Goal: Task Accomplishment & Management: Complete application form

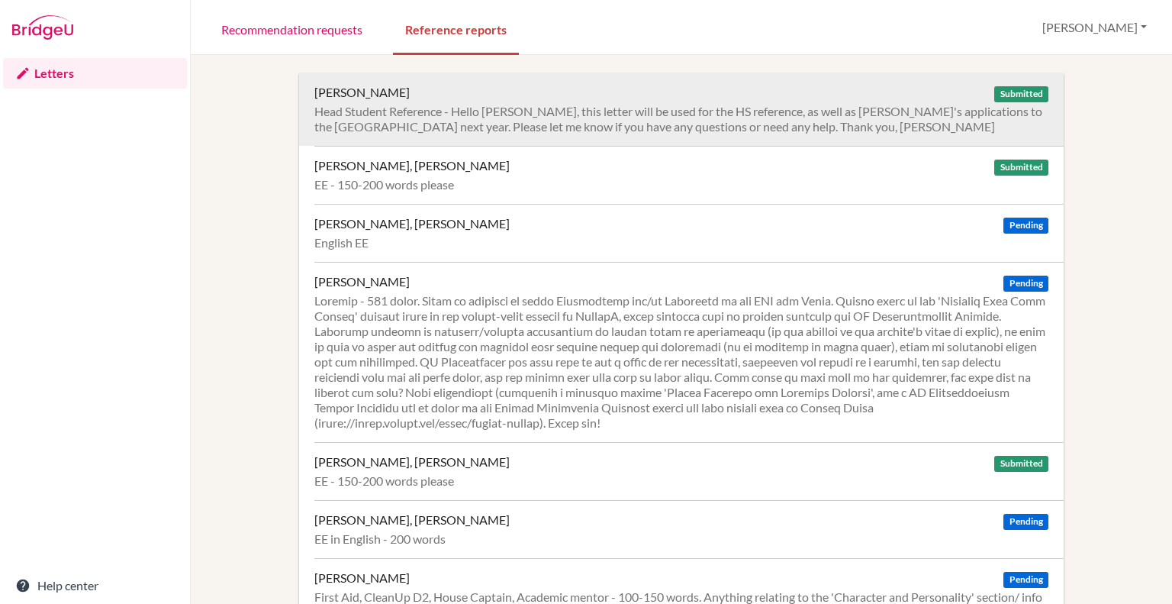
click at [630, 113] on div "Head Student Reference - Hello Mike, this letter will be used for the HS refere…" at bounding box center [681, 119] width 734 height 31
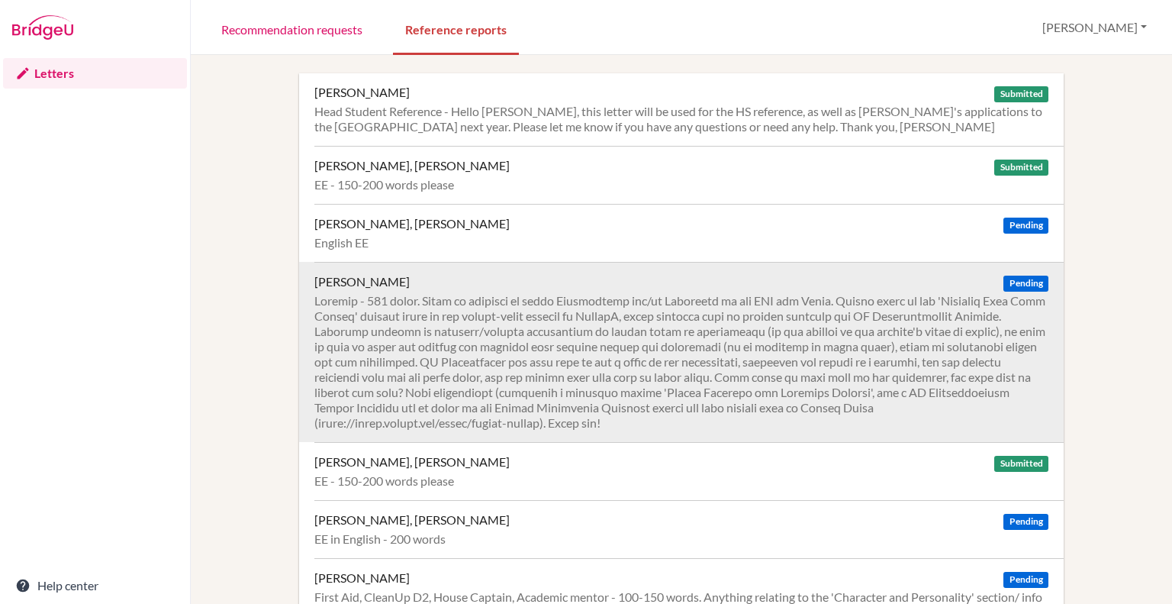
click at [465, 313] on div at bounding box center [681, 361] width 734 height 137
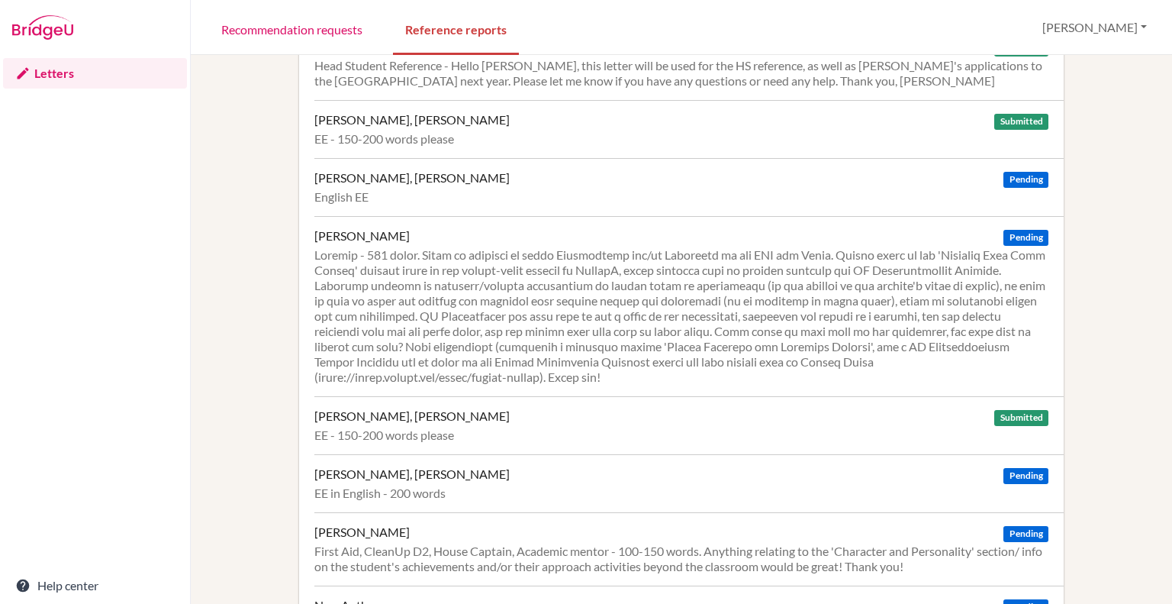
scroll to position [50, 0]
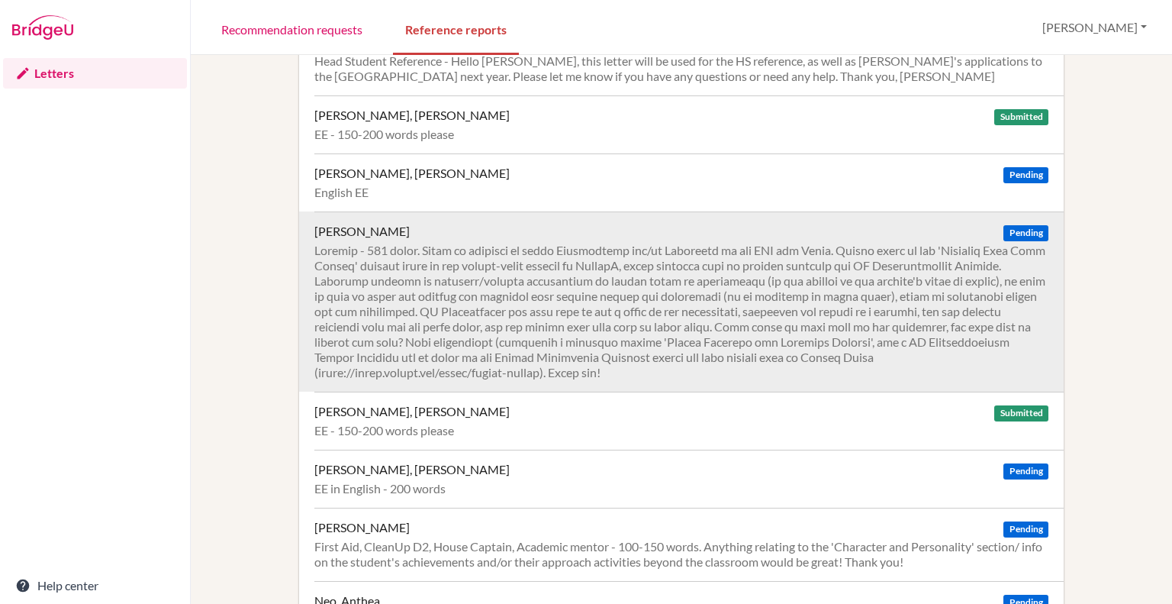
click at [583, 232] on div "Kwon, Terra Pending" at bounding box center [681, 231] width 734 height 15
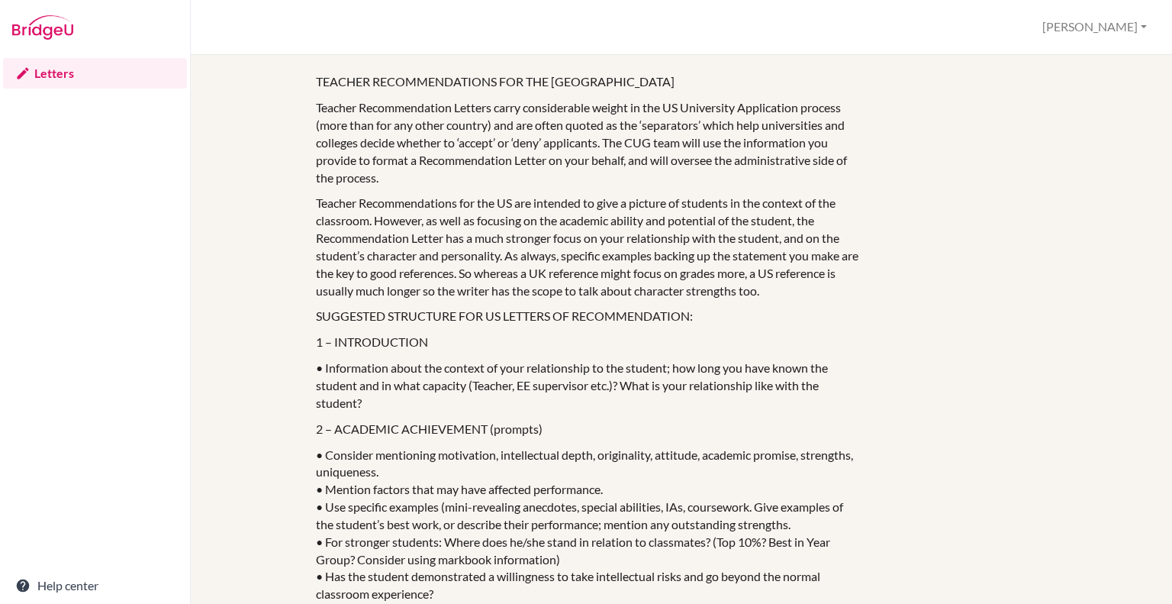
scroll to position [1618, 0]
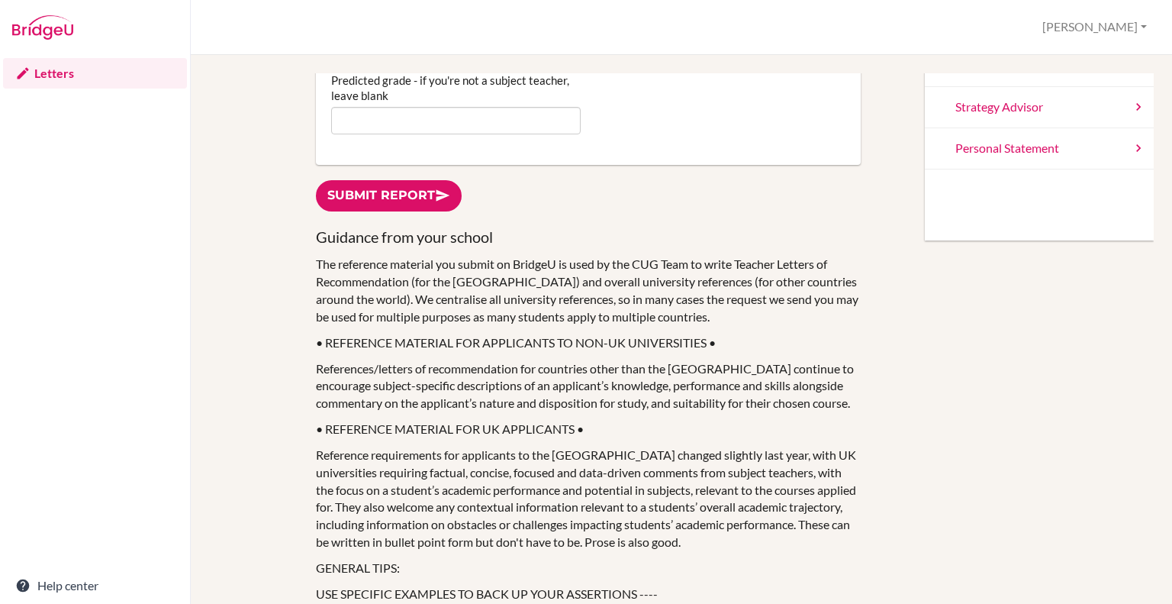
scroll to position [240, 0]
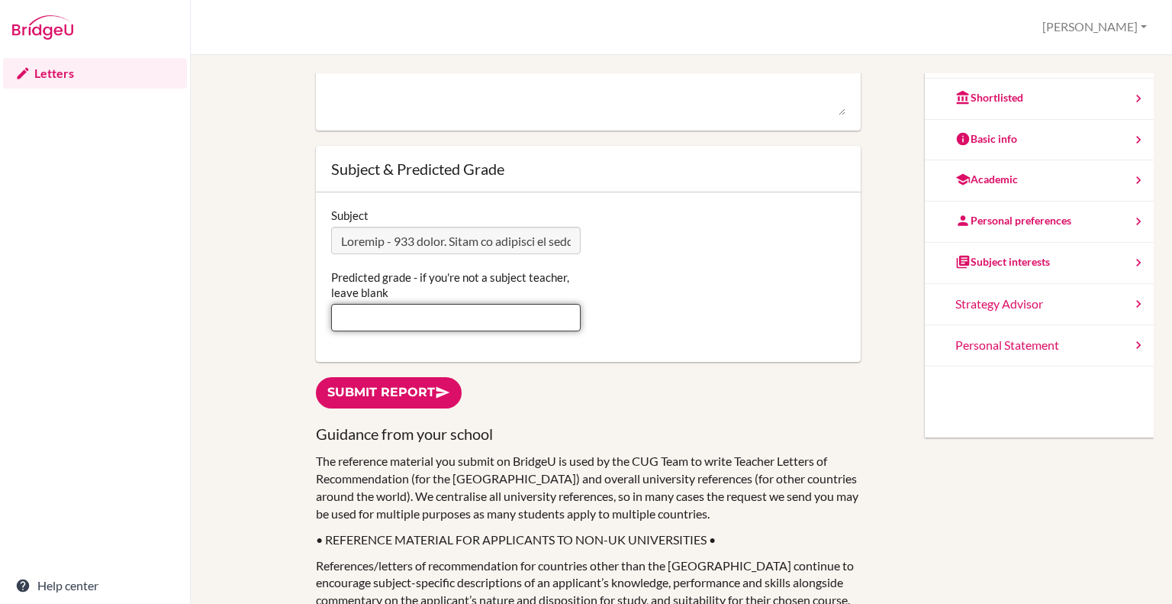
click at [400, 327] on input "Predicted grade - if you're not a subject teacher, leave blank" at bounding box center [456, 317] width 250 height 27
type input "5"
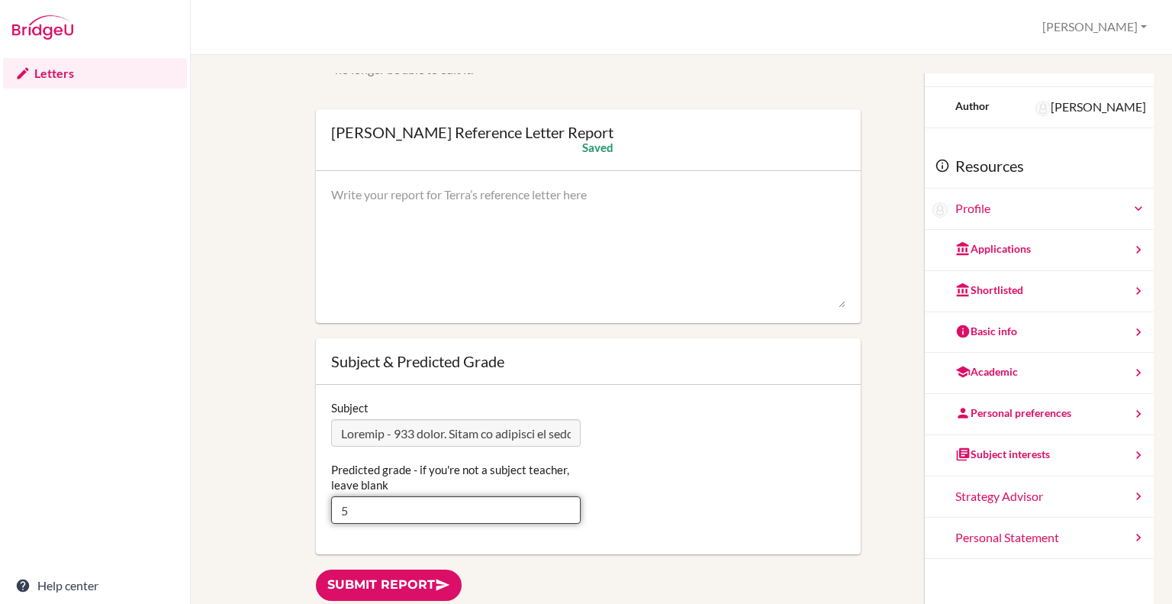
scroll to position [0, 0]
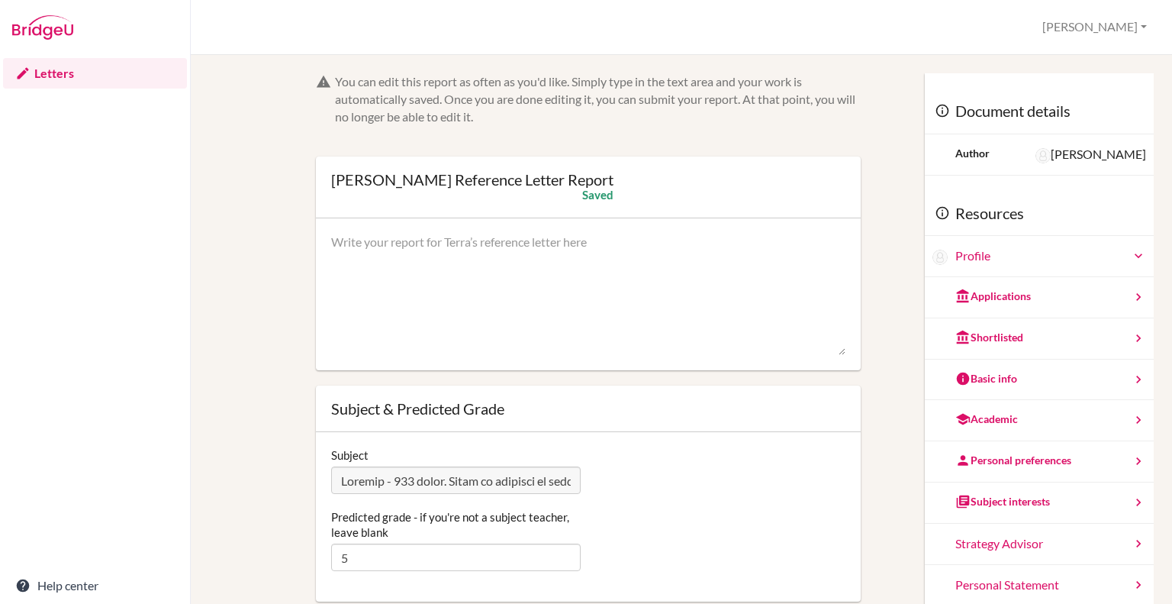
click at [432, 265] on textarea at bounding box center [588, 294] width 514 height 122
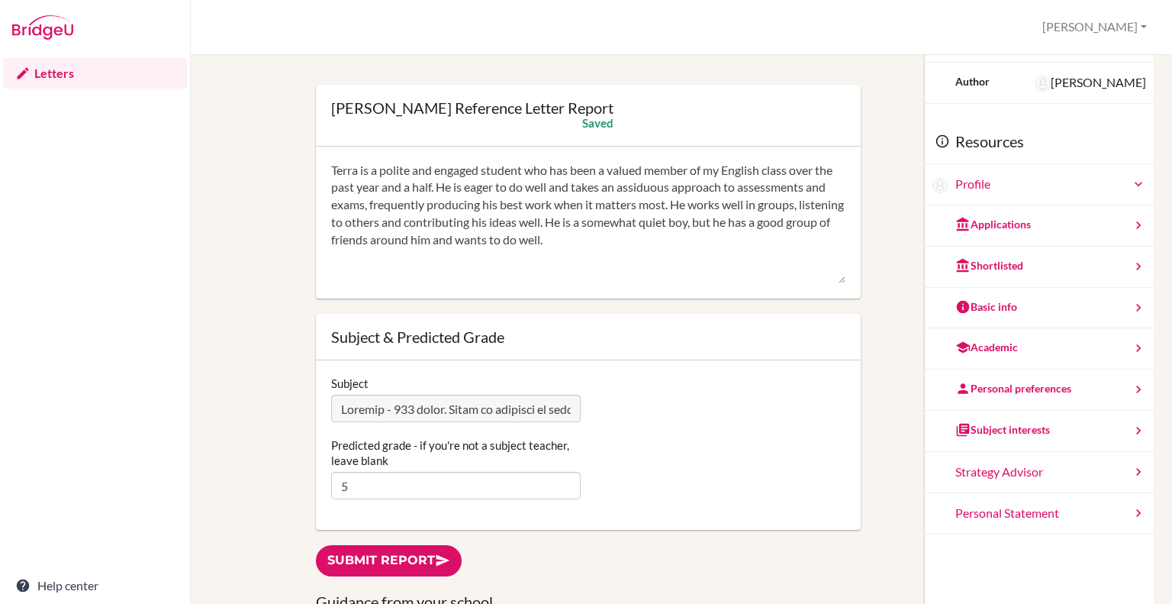
scroll to position [36, 0]
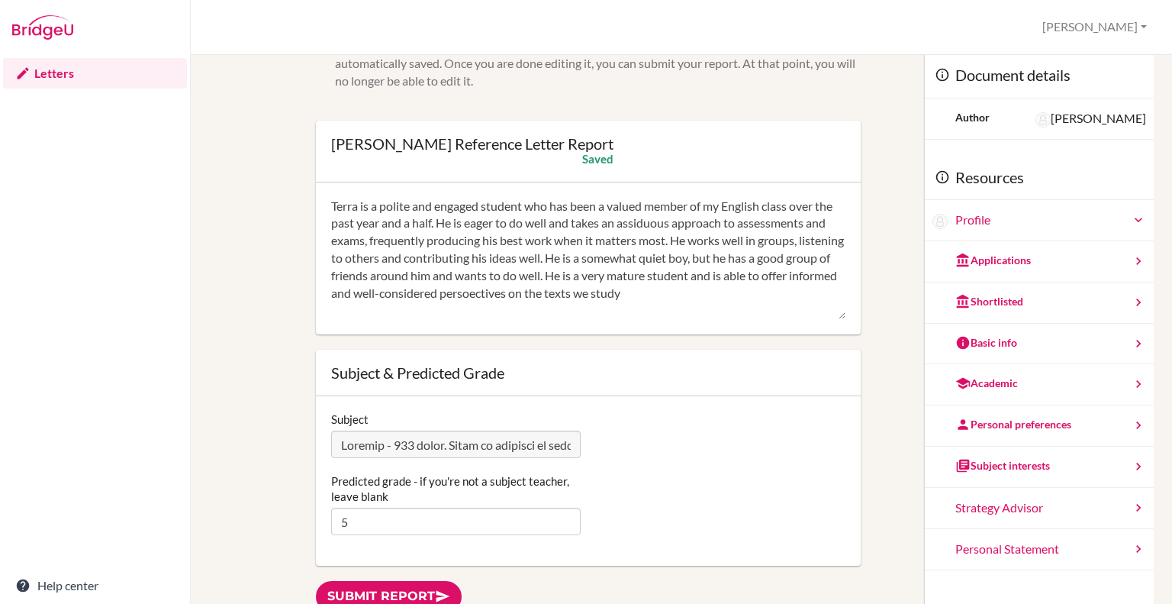
click at [562, 298] on textarea "Terra is a polite and engaged student who has been a valued member of my Englis…" at bounding box center [588, 259] width 514 height 122
click at [717, 295] on textarea "Terra is a polite and engaged student who has been a valued member of my Englis…" at bounding box center [588, 259] width 514 height 122
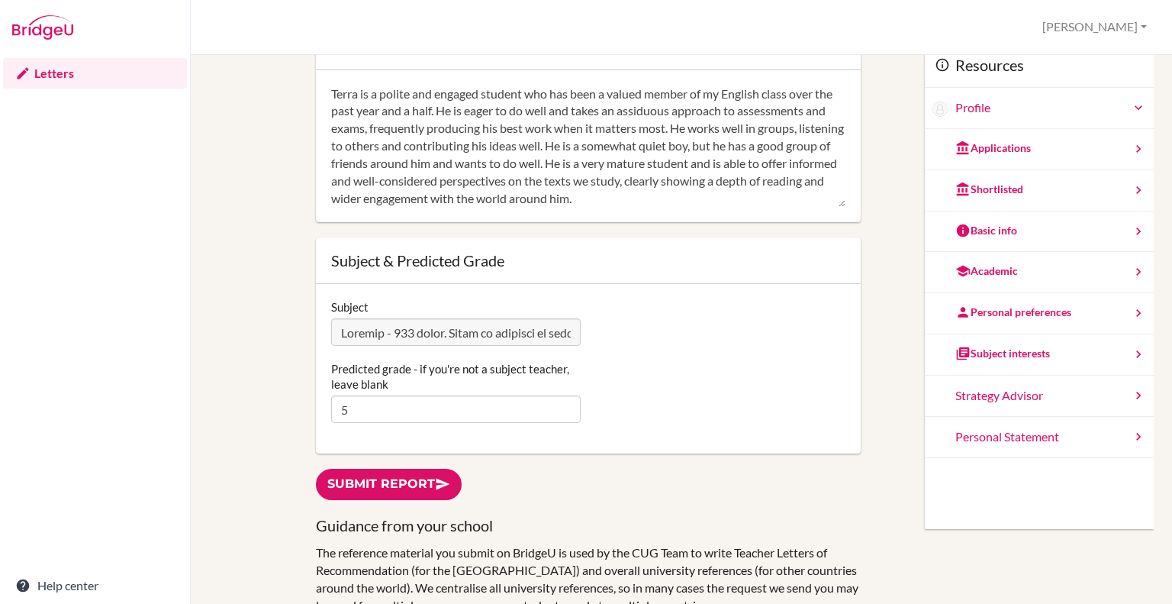
scroll to position [114, 0]
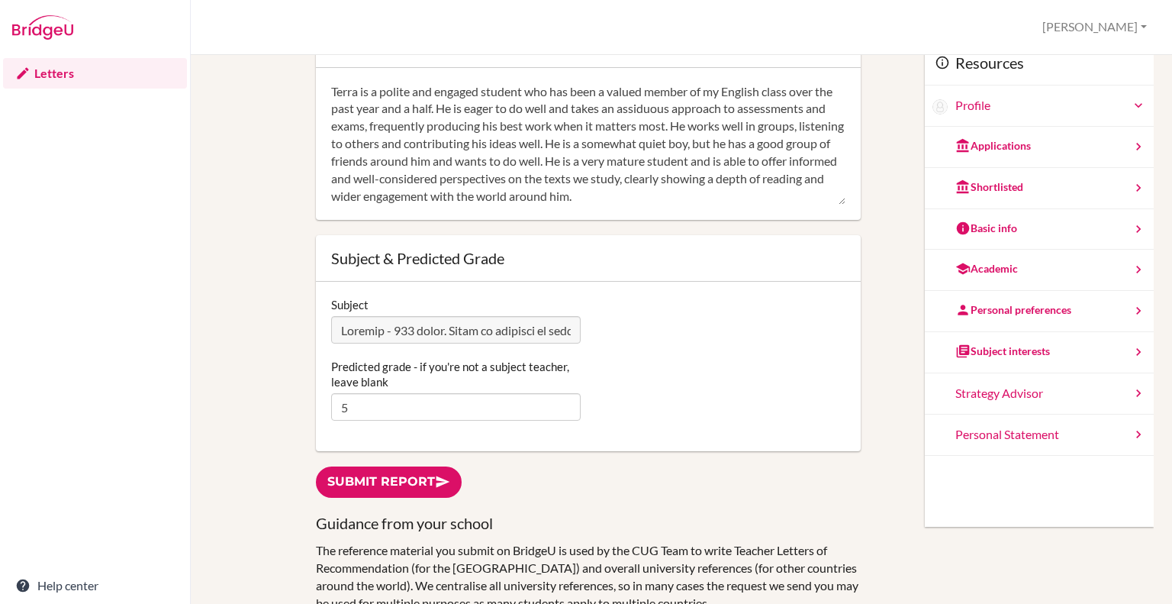
click at [707, 207] on div "Terra is a polite and engaged student who has been a valued member of my Englis…" at bounding box center [588, 144] width 545 height 153
drag, startPoint x: 340, startPoint y: 143, endPoint x: 317, endPoint y: 79, distance: 67.1
click at [317, 79] on div "Terra is a polite and engaged student who has been a valued member of my Englis…" at bounding box center [588, 144] width 545 height 153
drag, startPoint x: 703, startPoint y: 191, endPoint x: 320, endPoint y: 72, distance: 400.4
click at [320, 72] on div "Terra is a polite and engaged student who has been a valued member of my Englis…" at bounding box center [588, 144] width 545 height 153
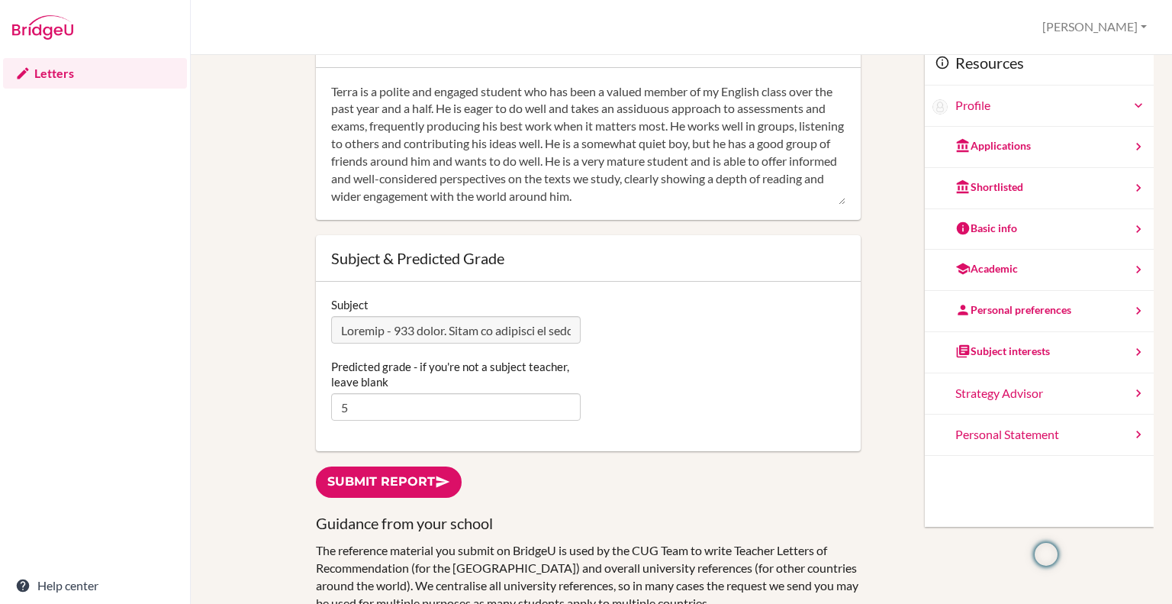
click at [732, 194] on textarea "Terra is a polite and engaged student who has been a valued member of my Englis…" at bounding box center [588, 144] width 514 height 122
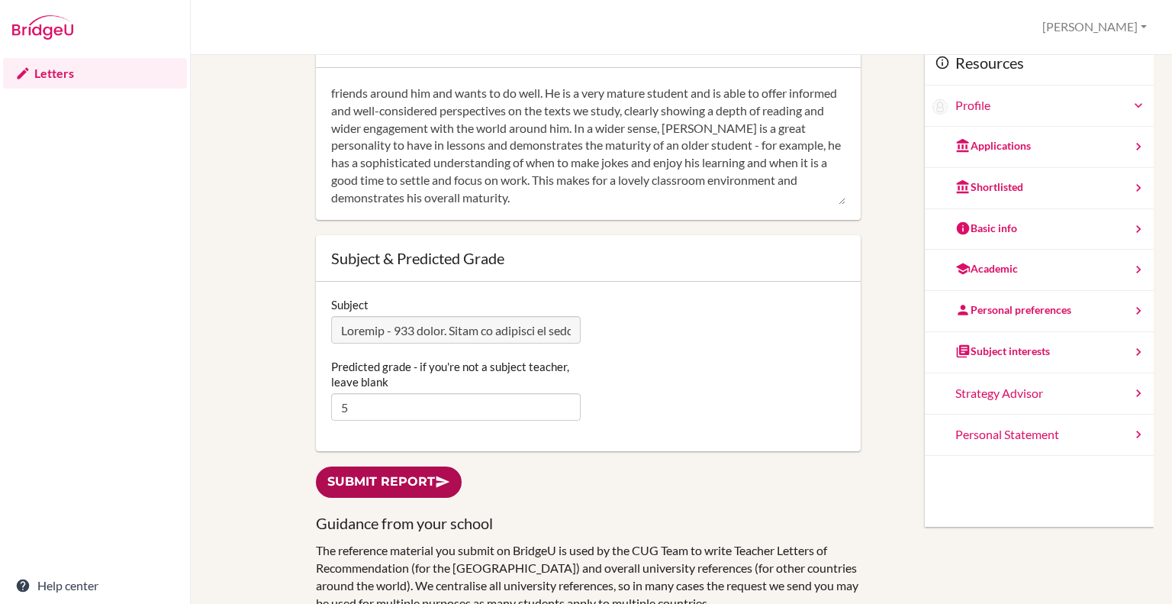
type textarea "Terra is a polite and engaged student who has been a valued member of my Englis…"
click at [373, 483] on link "Submit report" at bounding box center [389, 481] width 146 height 31
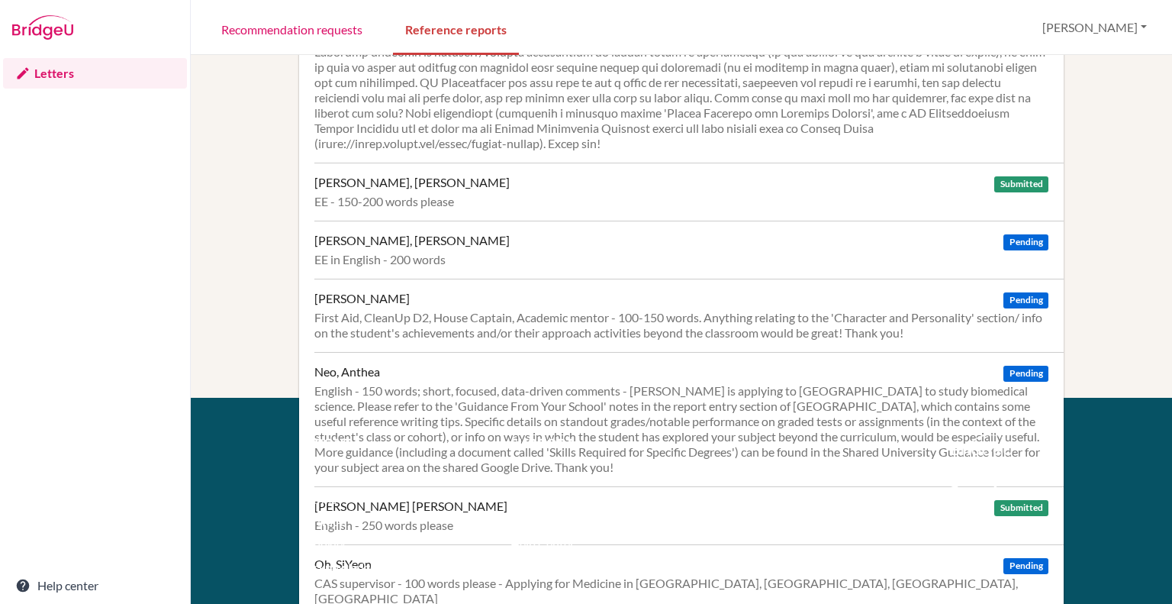
scroll to position [280, 0]
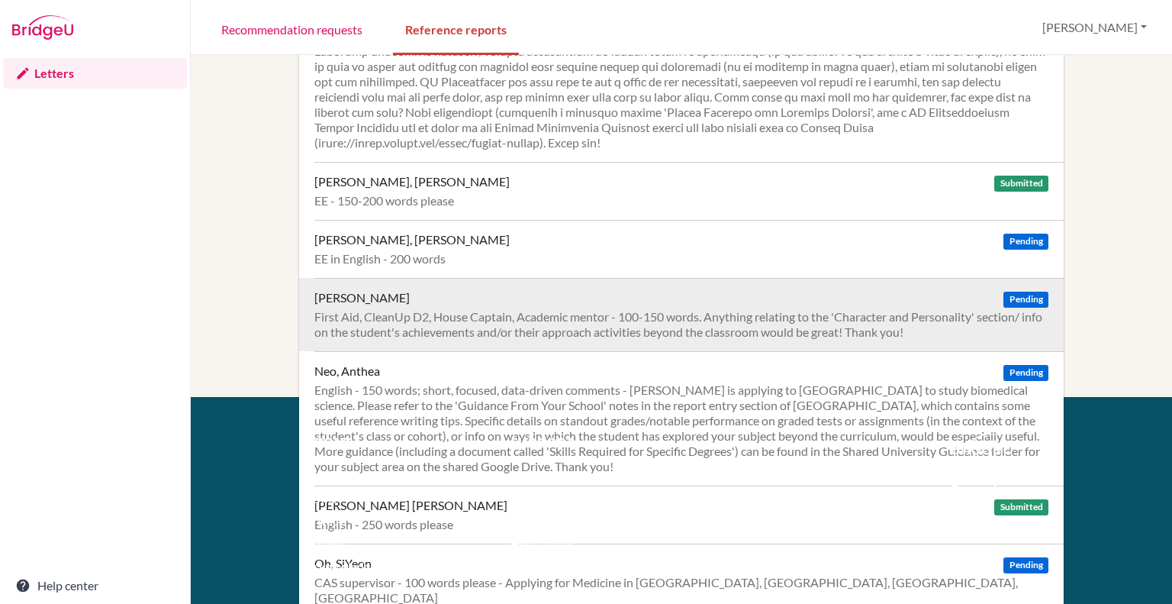
click at [403, 304] on div "[PERSON_NAME] Pending First Aid, CleanUp D2, House Captain, Academic mentor - 1…" at bounding box center [688, 314] width 749 height 73
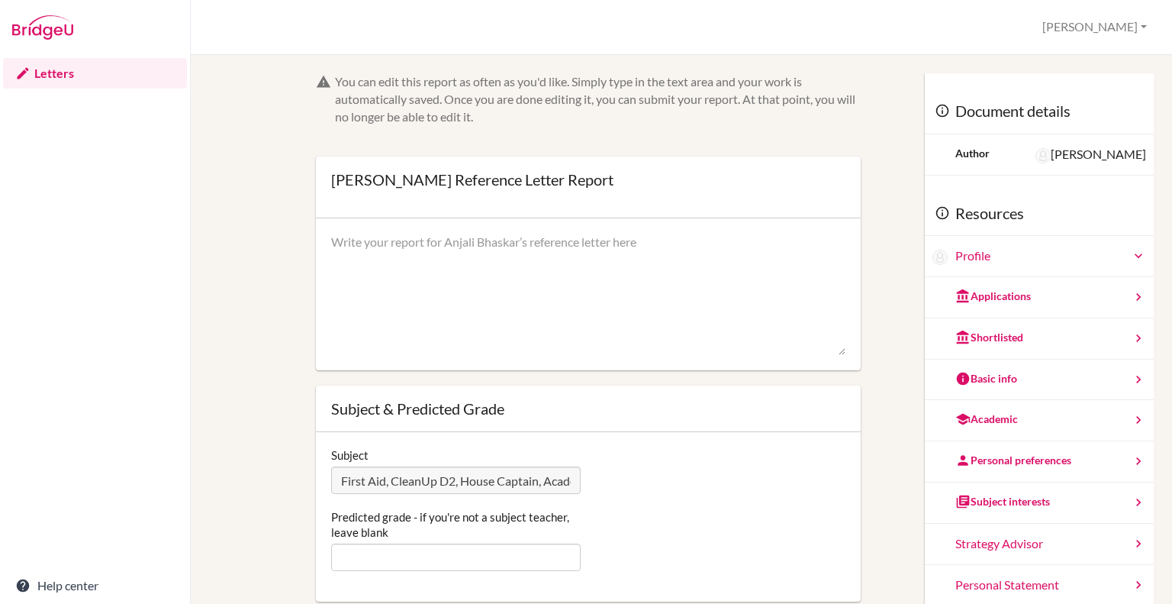
click at [409, 266] on textarea at bounding box center [588, 294] width 514 height 122
click at [443, 247] on textarea at bounding box center [588, 294] width 514 height 122
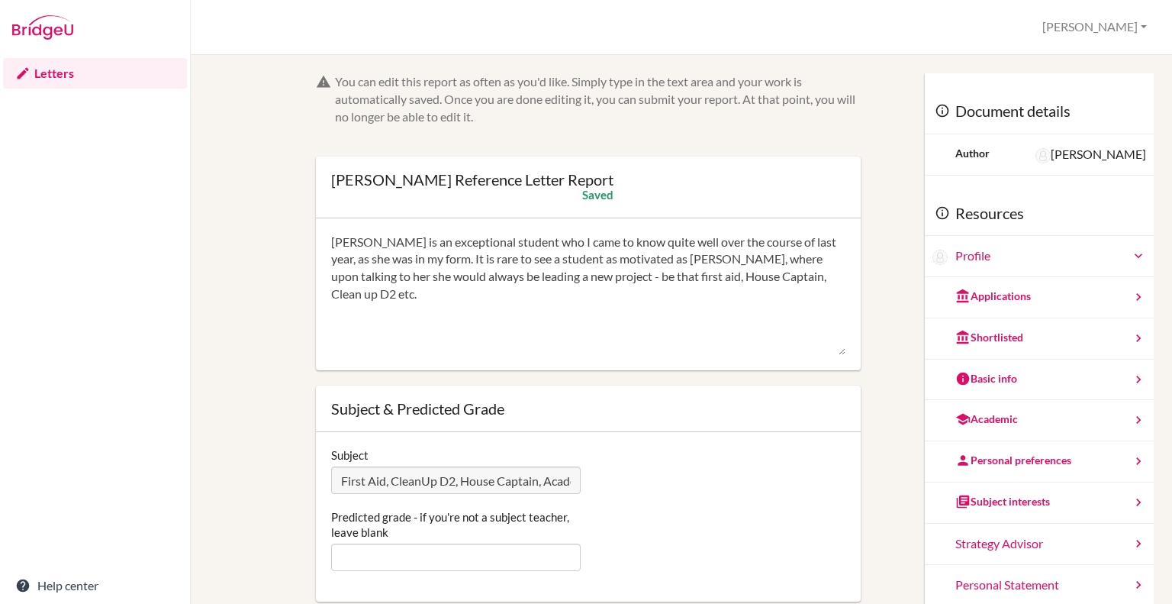
drag, startPoint x: 741, startPoint y: 274, endPoint x: 808, endPoint y: 240, distance: 75.1
click at [808, 240] on textarea "Anjali is an exceptional student who I came to know quite well over the course …" at bounding box center [588, 294] width 514 height 122
click at [430, 264] on textarea "Anjali is an exceptional student who I came to know quite well over the course …" at bounding box center [588, 294] width 514 height 122
click at [519, 246] on textarea "Anjali is an exceptional student who I came to know quite well over the course …" at bounding box center [588, 294] width 514 height 122
drag, startPoint x: 821, startPoint y: 261, endPoint x: 721, endPoint y: 264, distance: 100.0
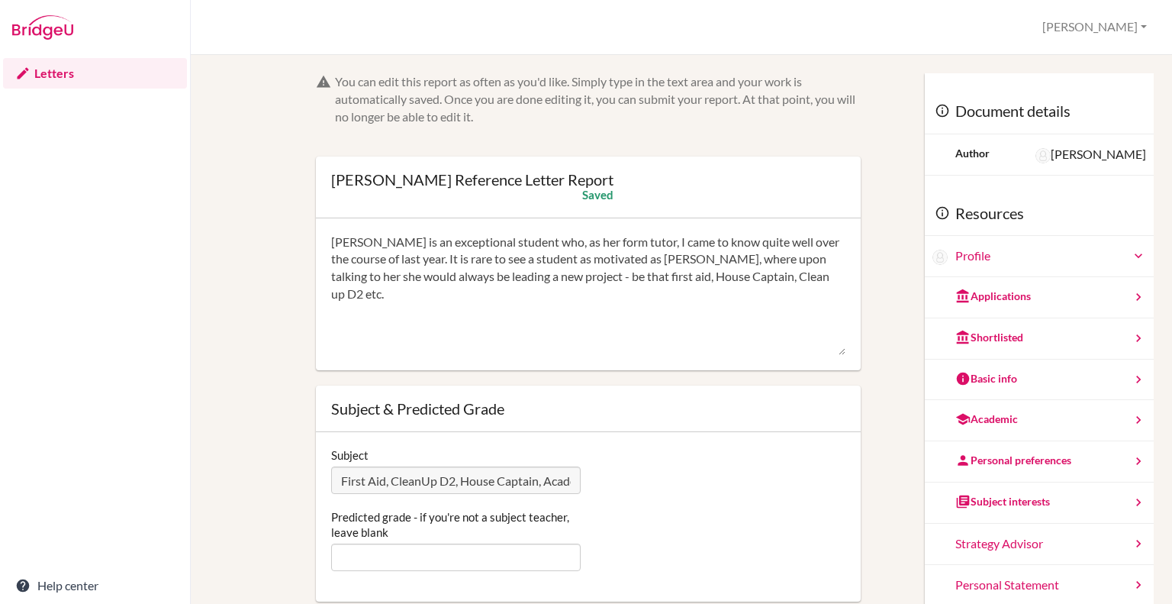
click at [721, 264] on textarea "Anjali is an exceptional student who, as her form tutor, I came to know quite w…" at bounding box center [588, 294] width 514 height 122
click at [769, 260] on textarea "Anjali is an exceptional student who, as her form tutor, I came to know quite w…" at bounding box center [588, 294] width 514 height 122
click at [776, 262] on textarea "Anjali is an exceptional student who, as her form tutor, I came to know quite w…" at bounding box center [588, 294] width 514 height 122
click at [739, 280] on textarea "Anjali is an exceptional student who, as her form tutor, I came to know quite w…" at bounding box center [588, 294] width 514 height 122
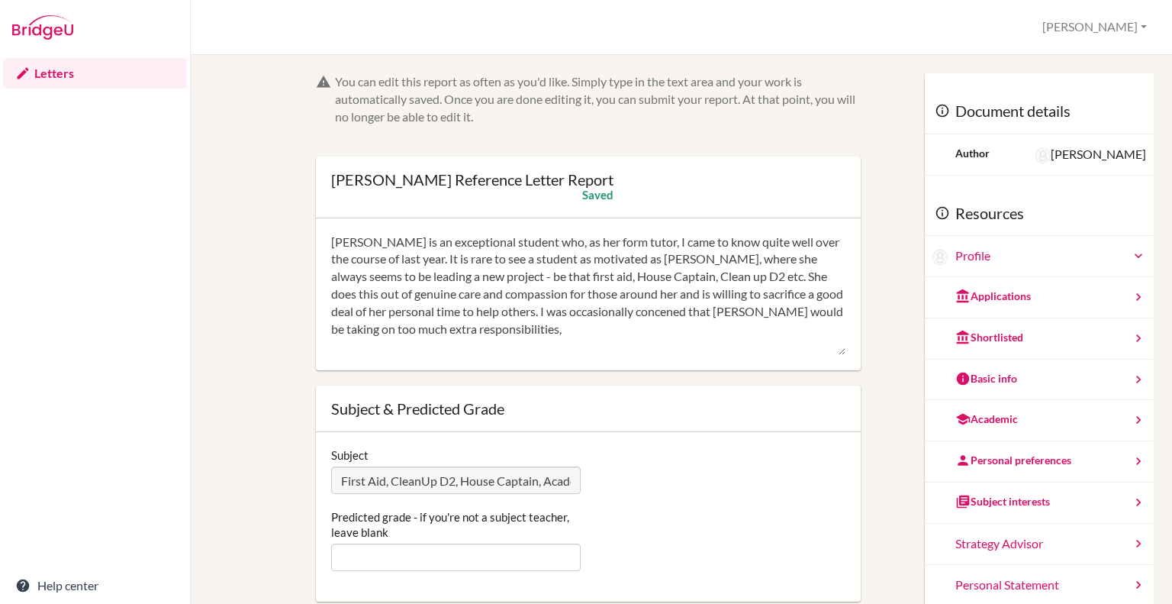
click at [610, 314] on textarea "Anjali is an exceptional student who, as her form tutor, I came to know quite w…" at bounding box center [588, 294] width 514 height 122
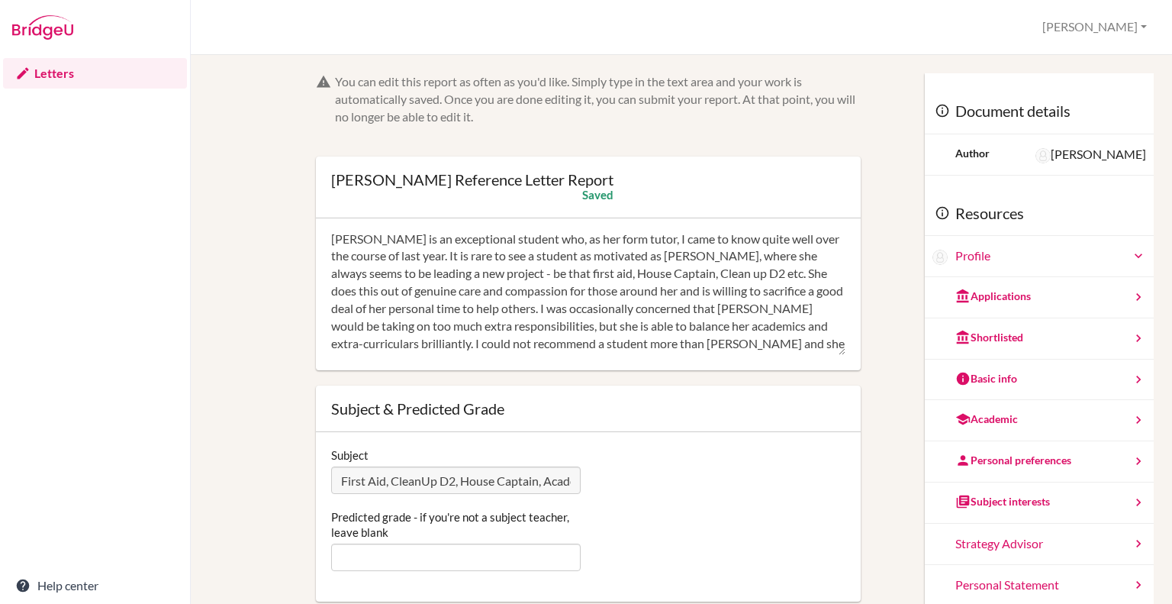
scroll to position [3, 0]
click at [433, 327] on textarea "Anjali is an exceptional student who, as her form tutor, I came to know quite w…" at bounding box center [588, 294] width 514 height 122
click at [458, 325] on textarea "Anjali is an exceptional student who, as her form tutor, I came to know quite w…" at bounding box center [588, 294] width 514 height 122
click at [488, 329] on textarea "Anjali is an exceptional student who, as her form tutor, I came to know quite w…" at bounding box center [588, 294] width 514 height 122
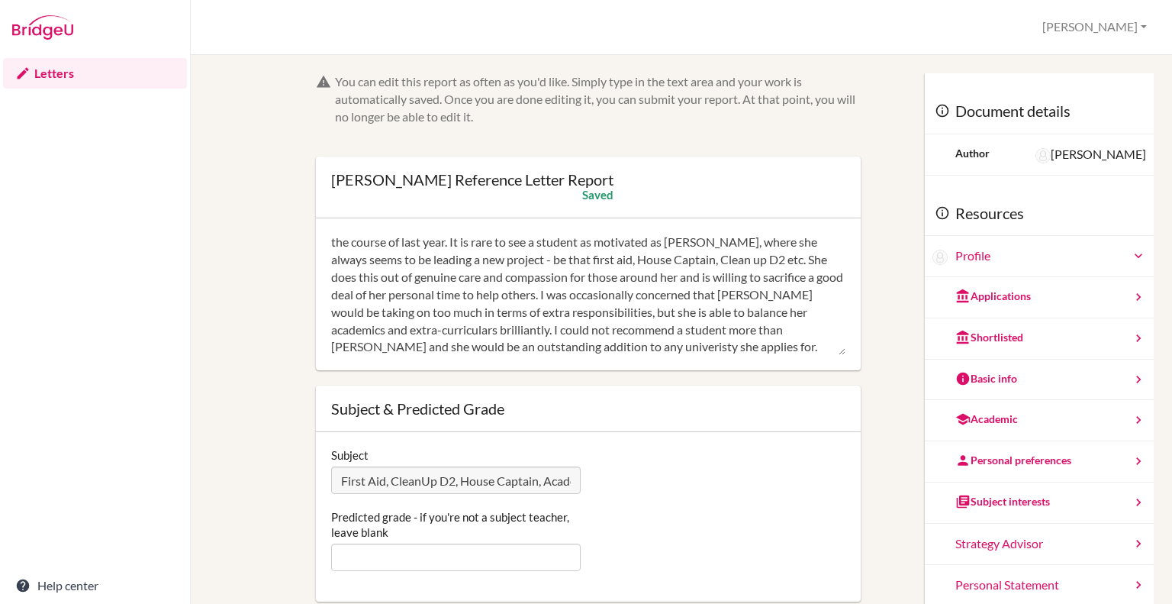
click at [549, 331] on textarea "Anjali is an exceptional student who, as her form tutor, I came to know quite w…" at bounding box center [588, 294] width 514 height 122
click at [559, 333] on textarea "Anjali is an exceptional student who, as her form tutor, I came to know quite w…" at bounding box center [588, 294] width 514 height 122
click at [434, 331] on textarea "Anjali is an exceptional student who, as her form tutor, I came to know quite w…" at bounding box center [588, 294] width 514 height 122
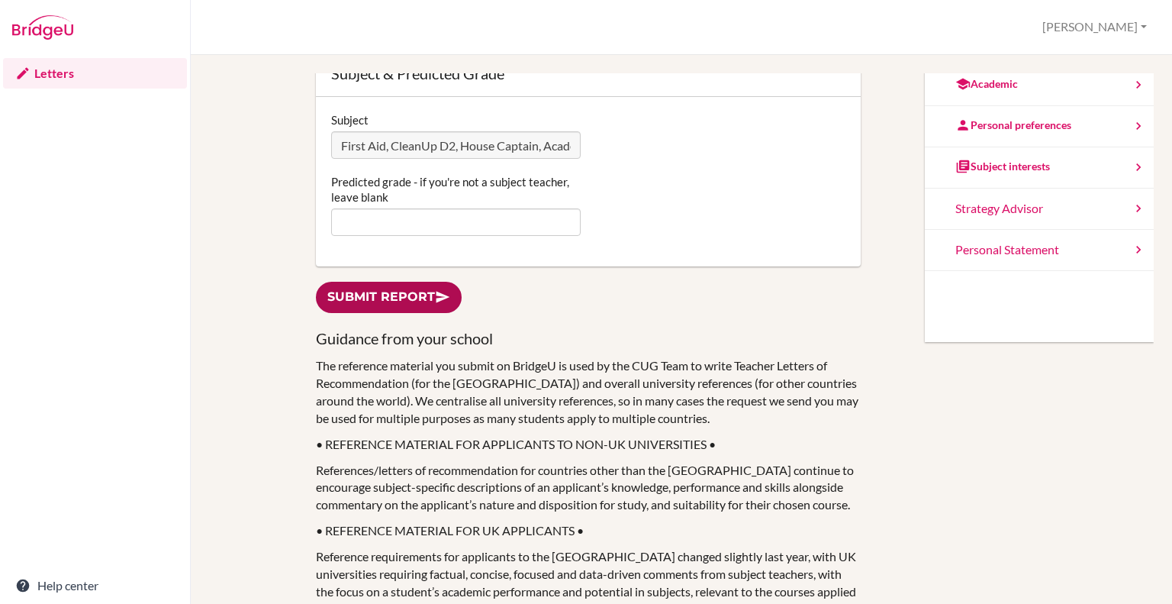
scroll to position [336, 0]
type textarea "Anjali is an exceptional student who, as her form tutor, I came to know quite w…"
click at [372, 298] on link "Submit report" at bounding box center [389, 296] width 146 height 31
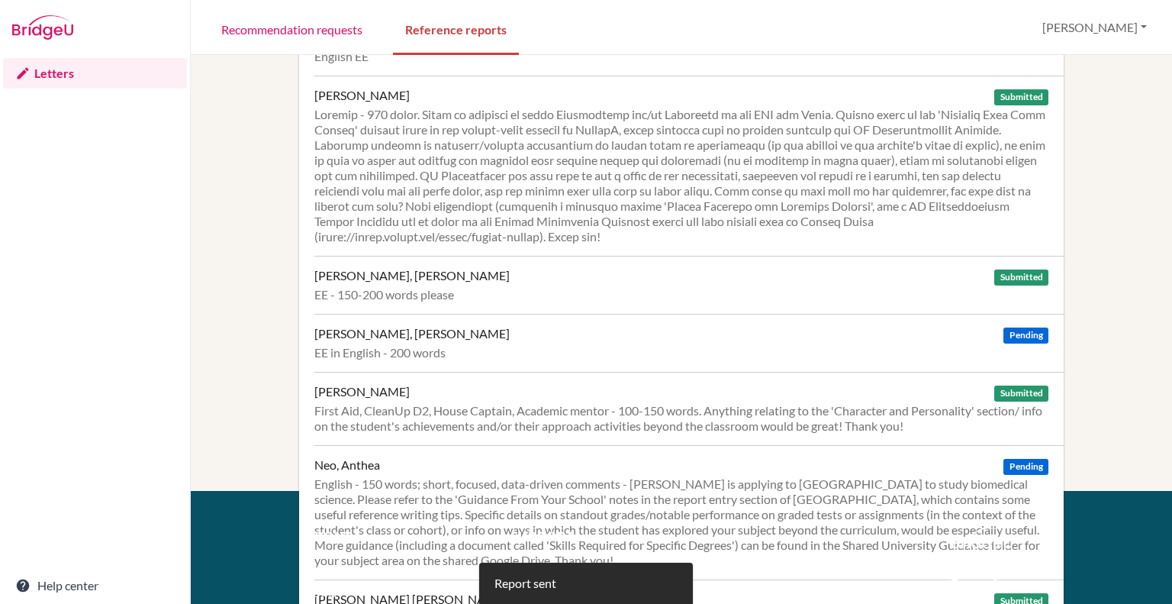
scroll to position [299, 0]
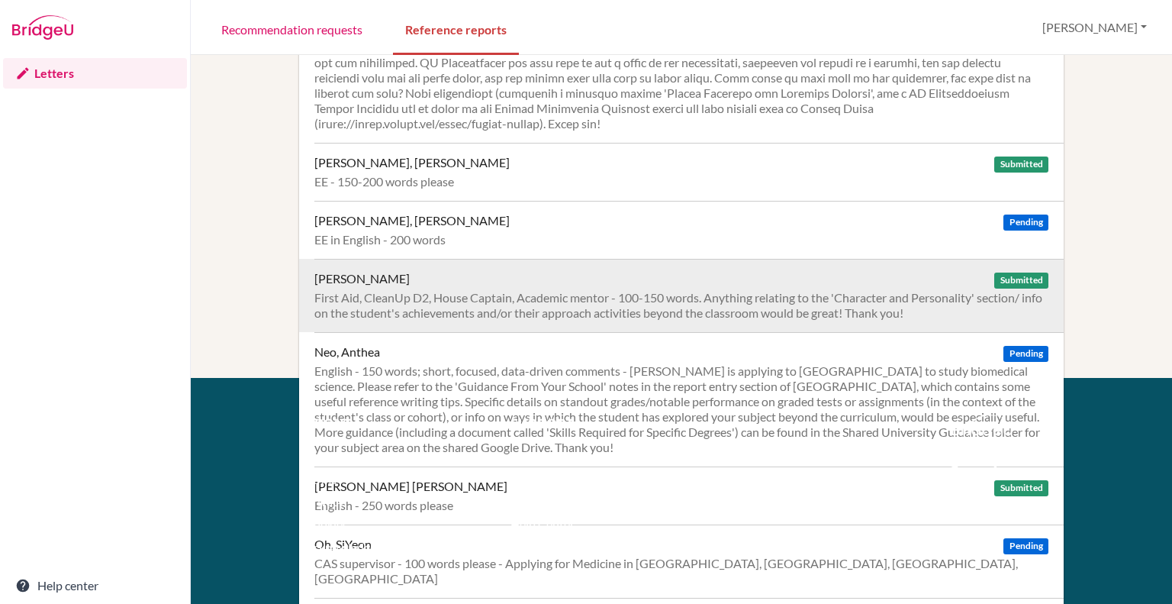
click at [531, 297] on div "First Aid, CleanUp D2, House Captain, Academic mentor - 100-150 words. Anything…" at bounding box center [681, 305] width 734 height 31
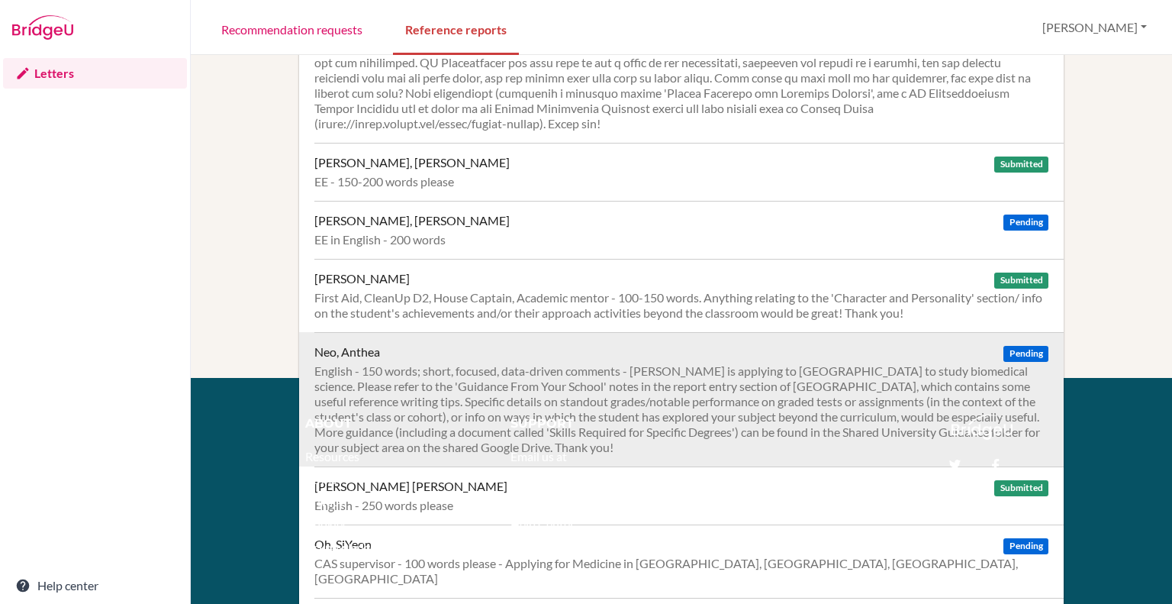
click at [415, 365] on div "English - 150 words; short, focused, data-driven comments - [PERSON_NAME] is ap…" at bounding box center [681, 409] width 734 height 92
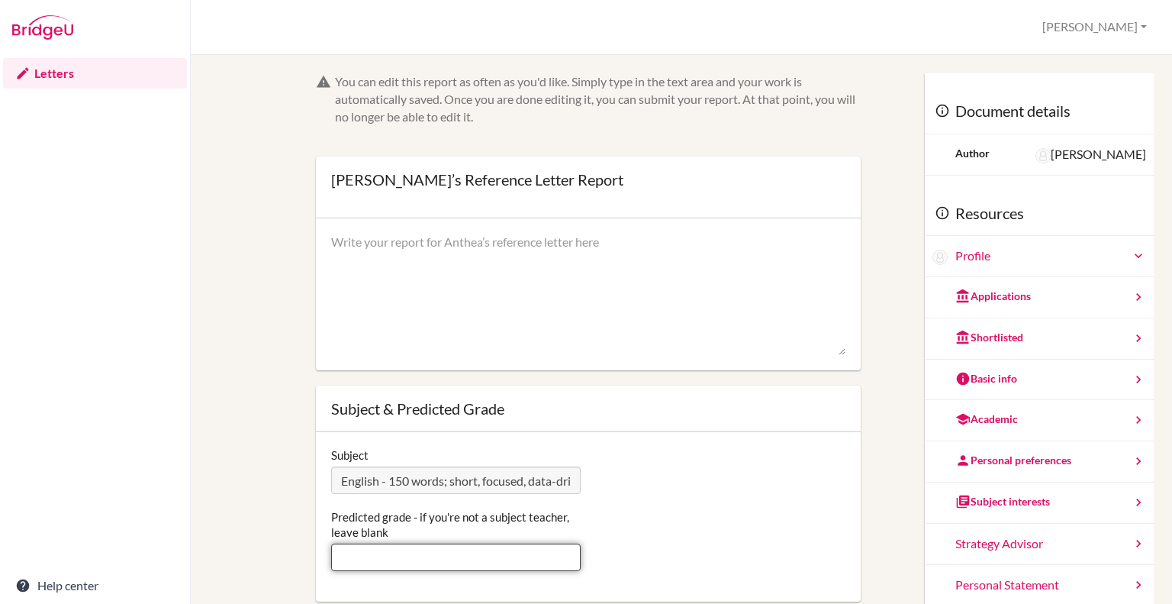
click at [374, 560] on input "Predicted grade - if you're not a subject teacher, leave blank" at bounding box center [456, 556] width 250 height 27
type input "7"
click at [391, 231] on div at bounding box center [588, 294] width 545 height 153
click at [391, 244] on textarea at bounding box center [588, 294] width 514 height 122
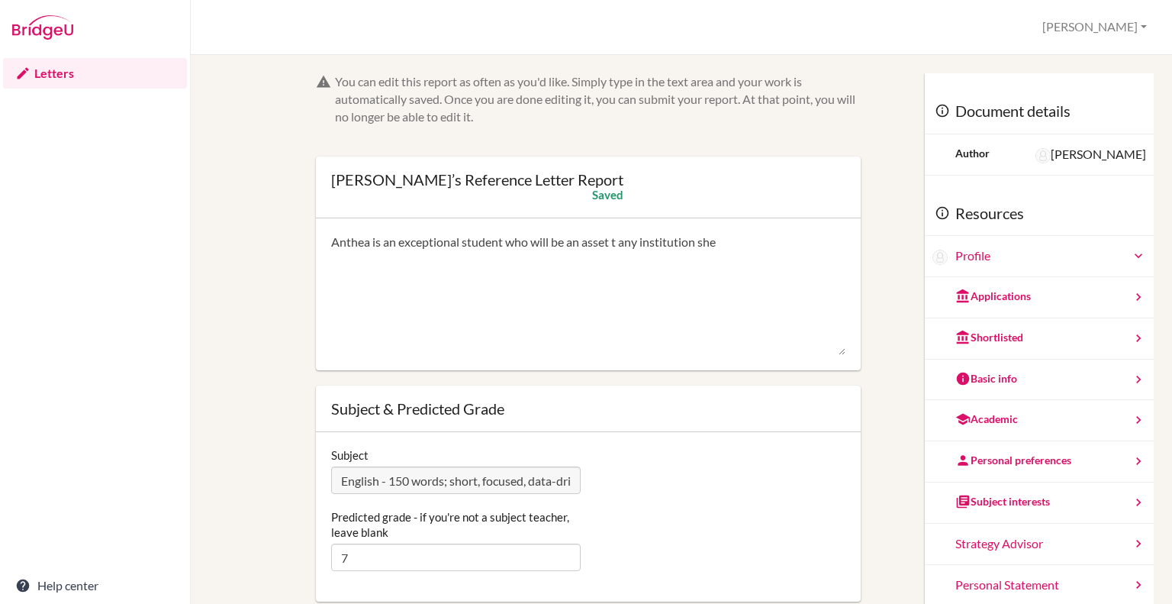
click at [616, 240] on textarea "Anthea is an exceptional student who will be an asset t any institution she" at bounding box center [588, 294] width 514 height 122
click at [756, 246] on textarea "Anthea is an exceptional student who will be an asset to any institution she" at bounding box center [588, 294] width 514 height 122
type textarea "Anthea is an exceptional student who will be an asset to any institution she ap…"
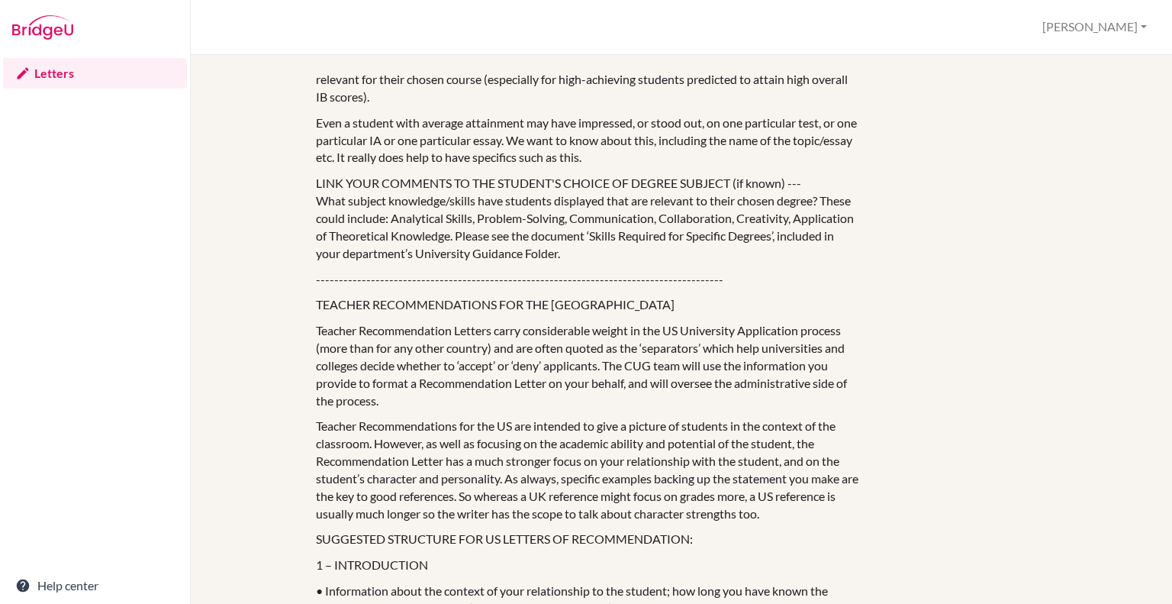
scroll to position [1153, 0]
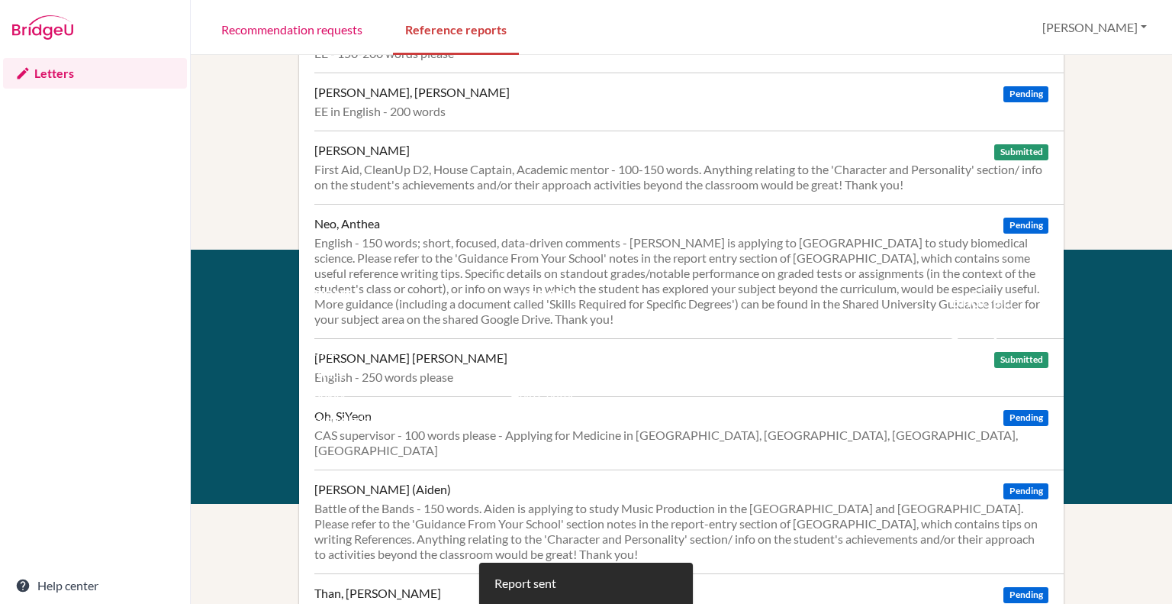
scroll to position [427, 0]
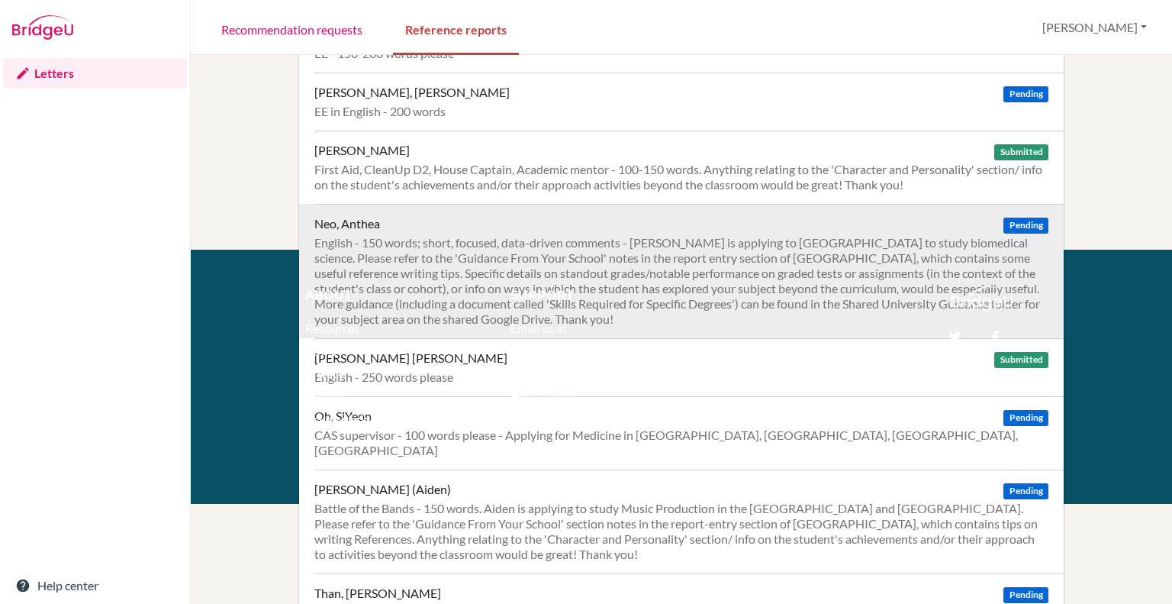
click at [644, 268] on div "English - 150 words; short, focused, data-driven comments - [PERSON_NAME] is ap…" at bounding box center [681, 281] width 734 height 92
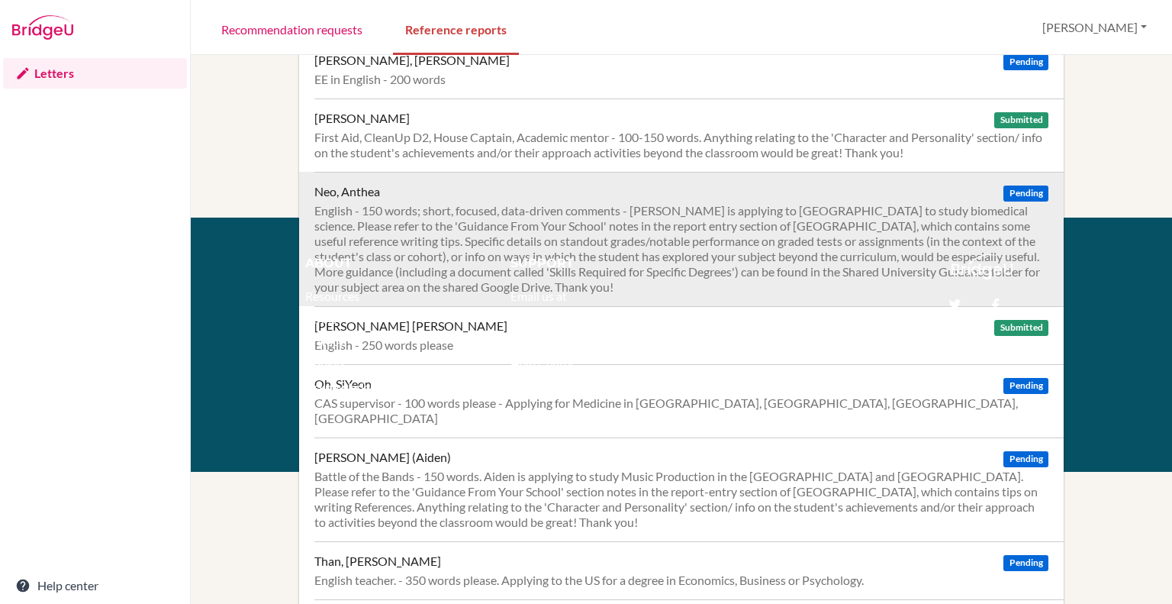
click at [475, 229] on div "English - 150 words; short, focused, data-driven comments - [PERSON_NAME] is ap…" at bounding box center [681, 249] width 734 height 92
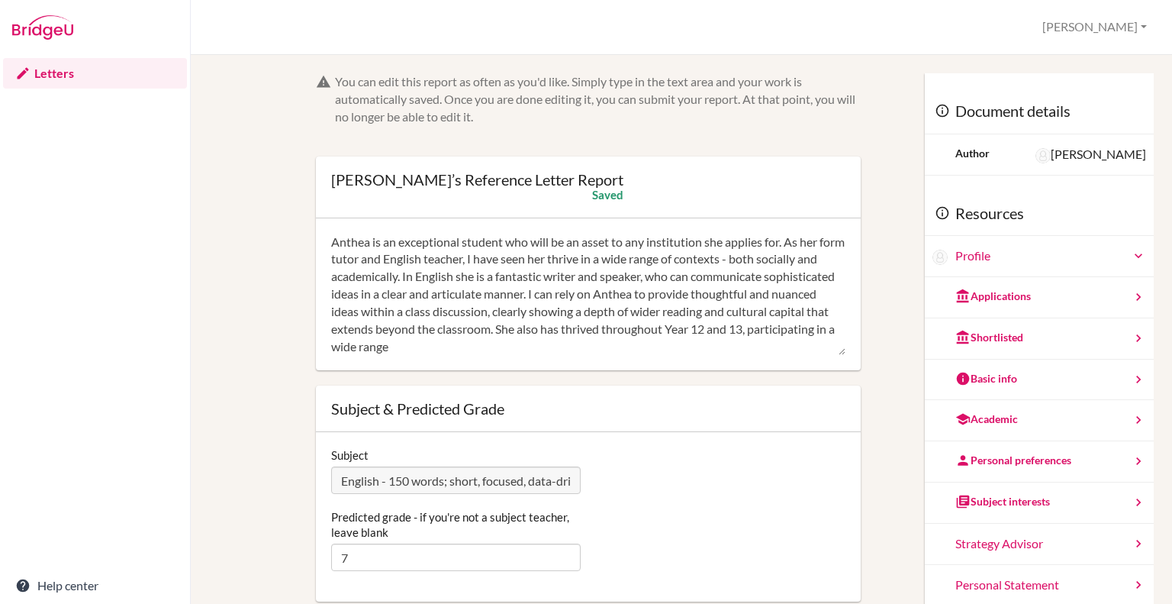
drag, startPoint x: 527, startPoint y: 348, endPoint x: 324, endPoint y: 240, distance: 230.8
click at [324, 240] on div "Anthea is an exceptional student who will be an asset to any institution she ap…" at bounding box center [588, 294] width 545 height 153
type textarea "Anthea is an exceptional student who will be an asset to any institution she ap…"
click at [535, 346] on textarea "Anthea is an exceptional student who will be an asset to any institution she ap…" at bounding box center [588, 294] width 514 height 122
drag, startPoint x: 539, startPoint y: 347, endPoint x: 601, endPoint y: 333, distance: 63.5
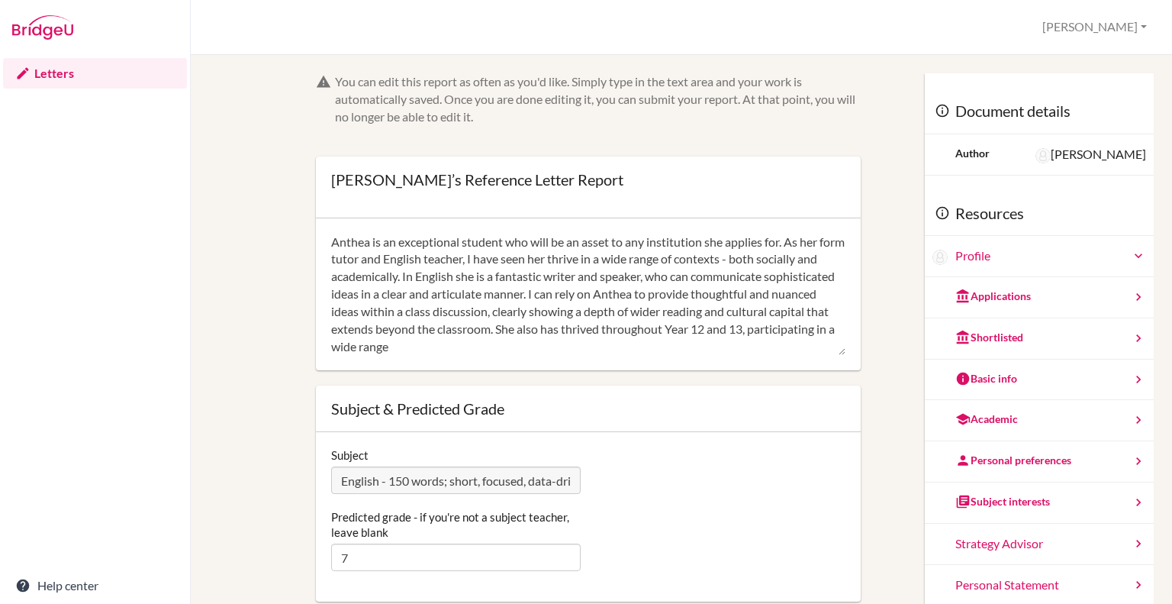
click at [601, 333] on textarea "Anthea is an exceptional student who will be an asset to any institution she ap…" at bounding box center [588, 294] width 514 height 122
click at [682, 343] on textarea "Anthea is an exceptional student who will be an asset to any institution she ap…" at bounding box center [588, 294] width 514 height 122
drag, startPoint x: 422, startPoint y: 278, endPoint x: 785, endPoint y: 243, distance: 364.8
click at [785, 243] on textarea "Anthea is an exceptional student who will be an asset to any institution she ap…" at bounding box center [588, 294] width 514 height 122
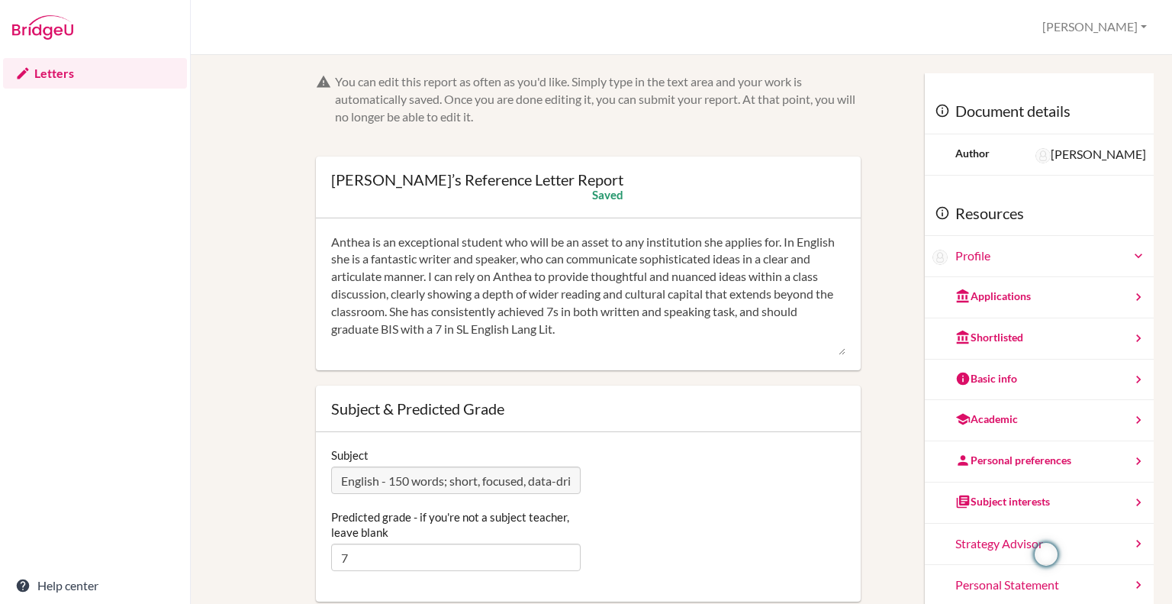
click at [666, 333] on textarea "Anthea is an exceptional student who will be an asset to any institution she ap…" at bounding box center [588, 294] width 514 height 122
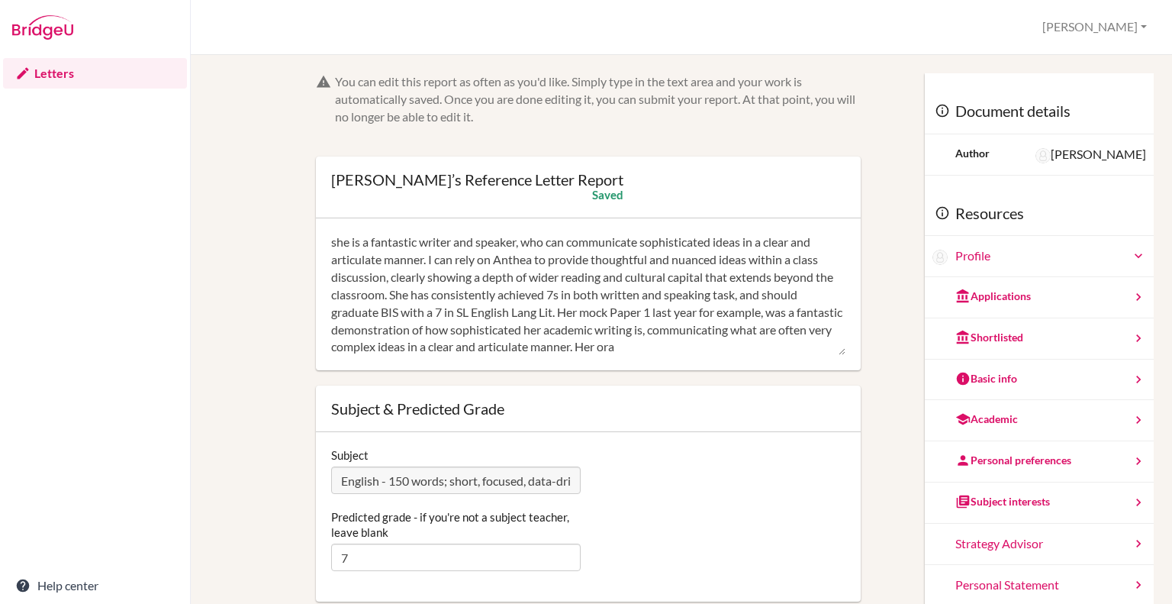
scroll to position [34, 0]
click at [803, 330] on textarea "Anthea is an exceptional student who will be an asset to any institution she ap…" at bounding box center [588, 294] width 514 height 122
click at [528, 350] on textarea "Anthea is an exceptional student who will be an asset to any institution she ap…" at bounding box center [588, 294] width 514 height 122
click at [522, 349] on textarea "Anthea is an exceptional student who will be an asset to any institution she ap…" at bounding box center [588, 294] width 514 height 122
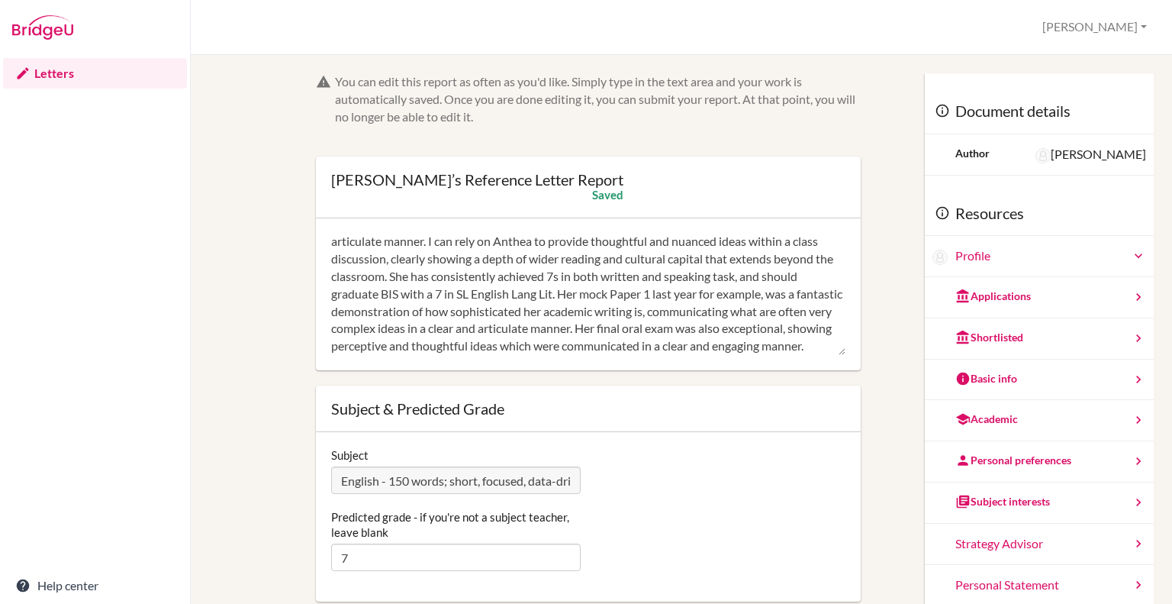
click at [601, 347] on textarea "Anthea is an exceptional student who will be an asset to any institution she ap…" at bounding box center [588, 294] width 514 height 122
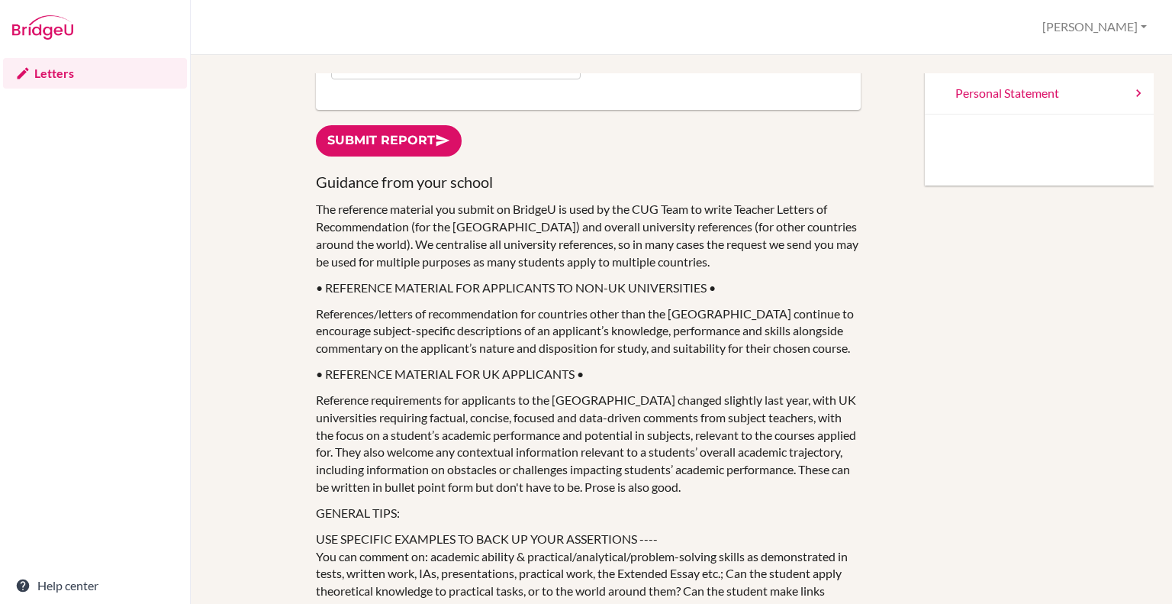
scroll to position [501, 0]
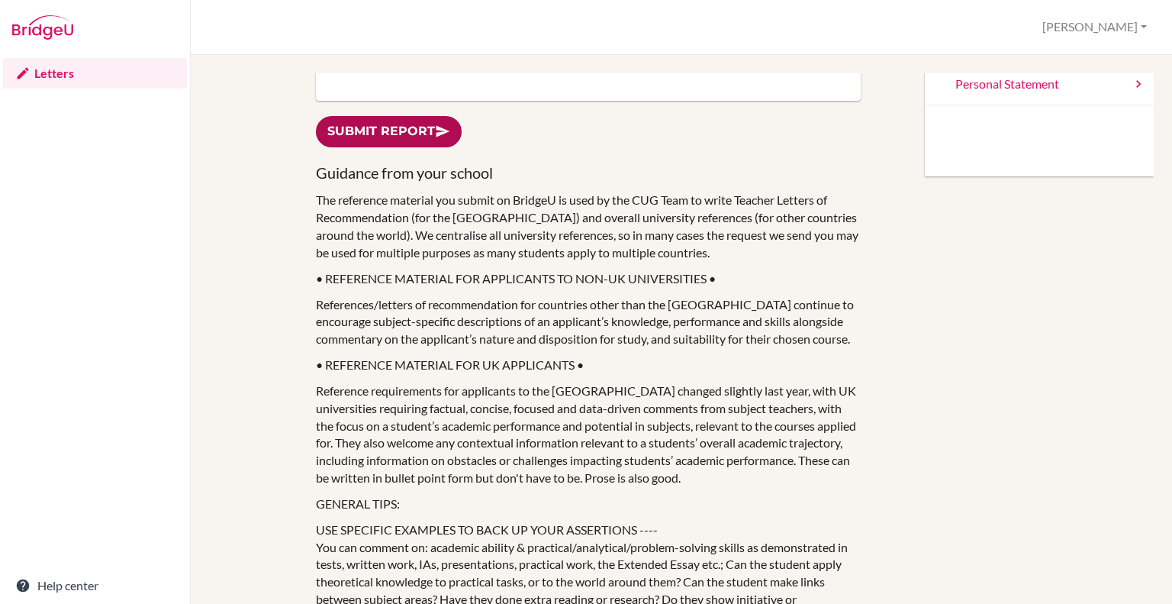
type textarea "Anthea is an exceptional student who will be an asset to any institution she ap…"
click at [372, 131] on link "Submit report" at bounding box center [389, 131] width 146 height 31
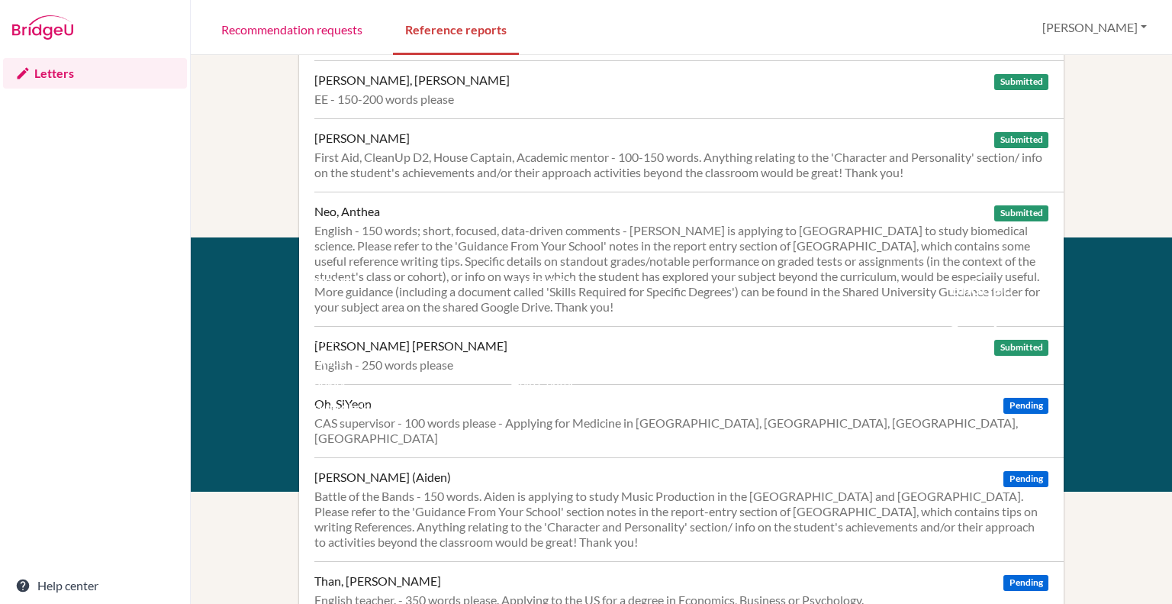
scroll to position [495, 0]
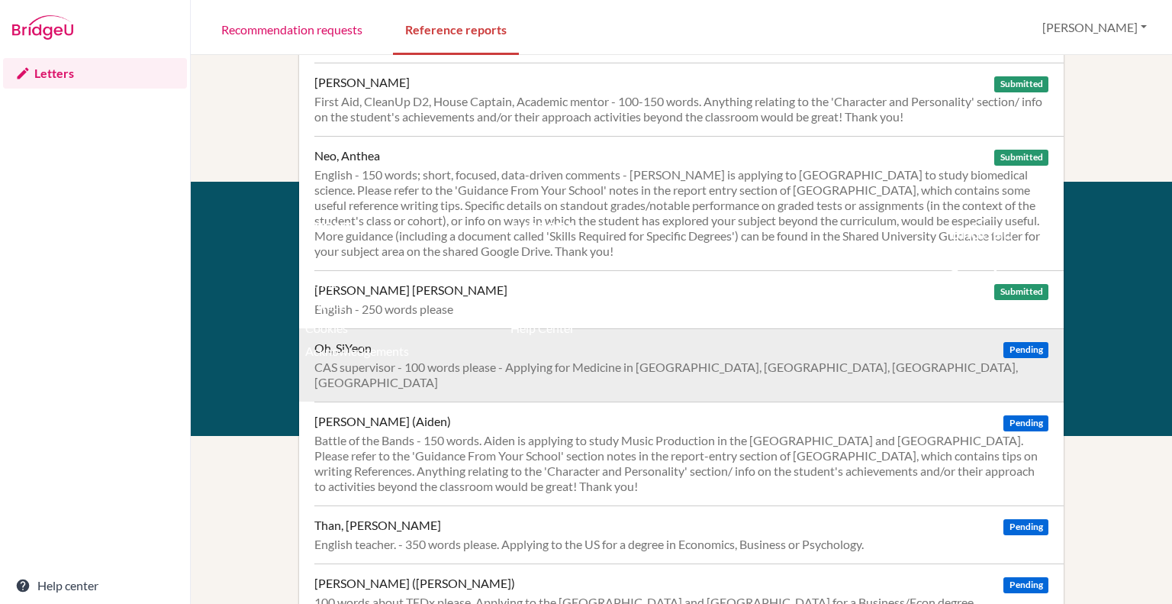
click at [607, 360] on div "CAS supervisor - 100 words please - Applying for Medicine in [GEOGRAPHIC_DATA],…" at bounding box center [681, 374] width 734 height 31
click at [529, 360] on div "CAS supervisor - 100 words please - Applying for Medicine in [GEOGRAPHIC_DATA],…" at bounding box center [681, 374] width 734 height 31
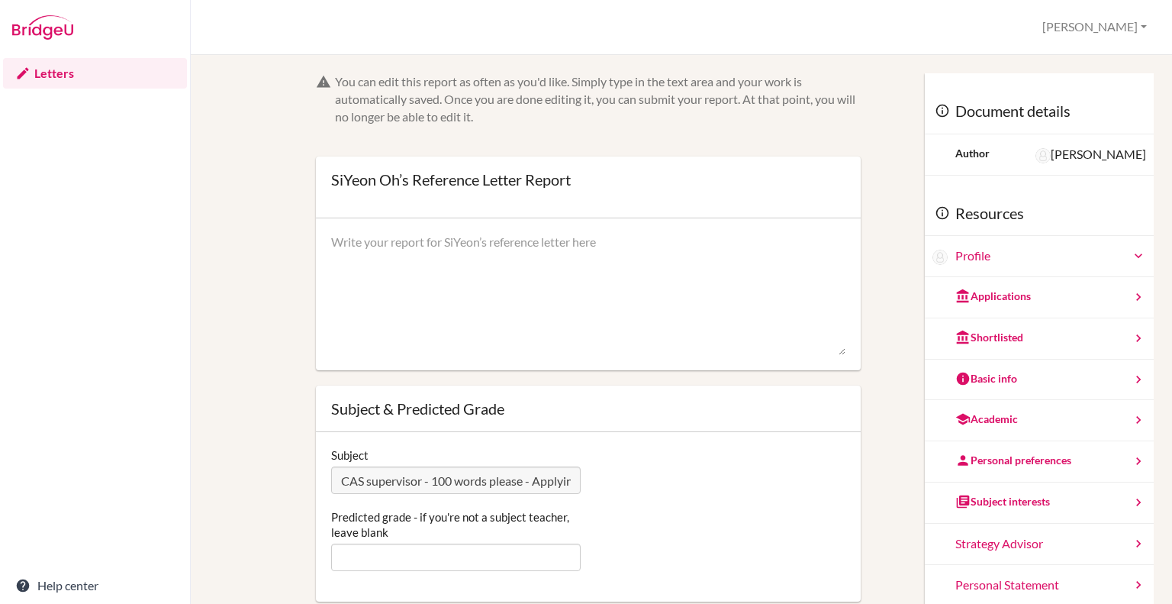
click at [452, 243] on textarea at bounding box center [588, 294] width 514 height 122
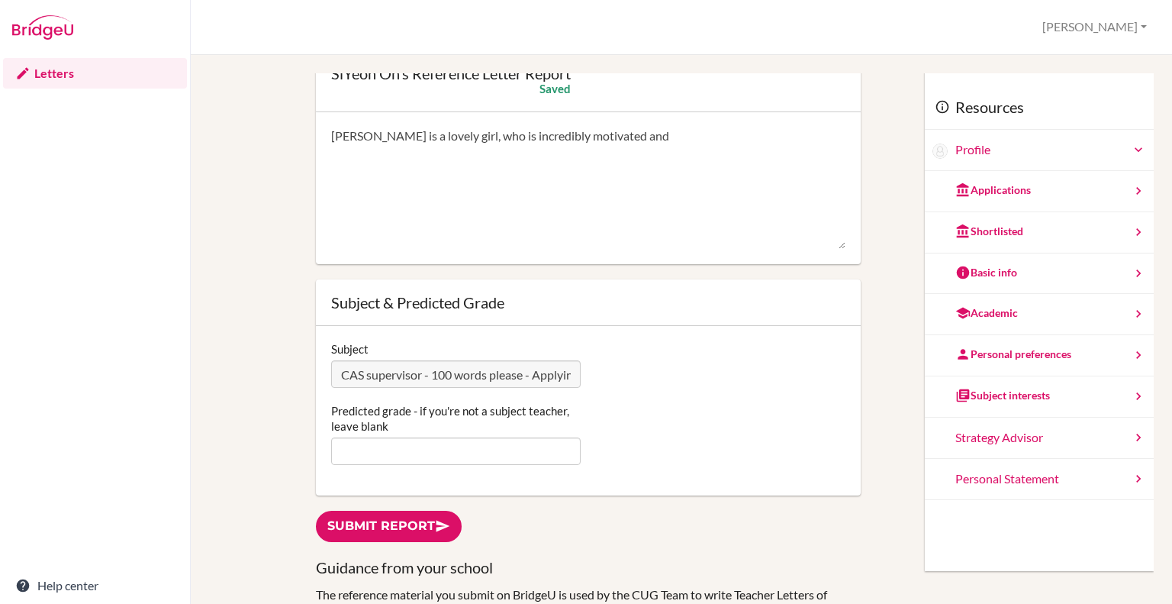
scroll to position [110, 0]
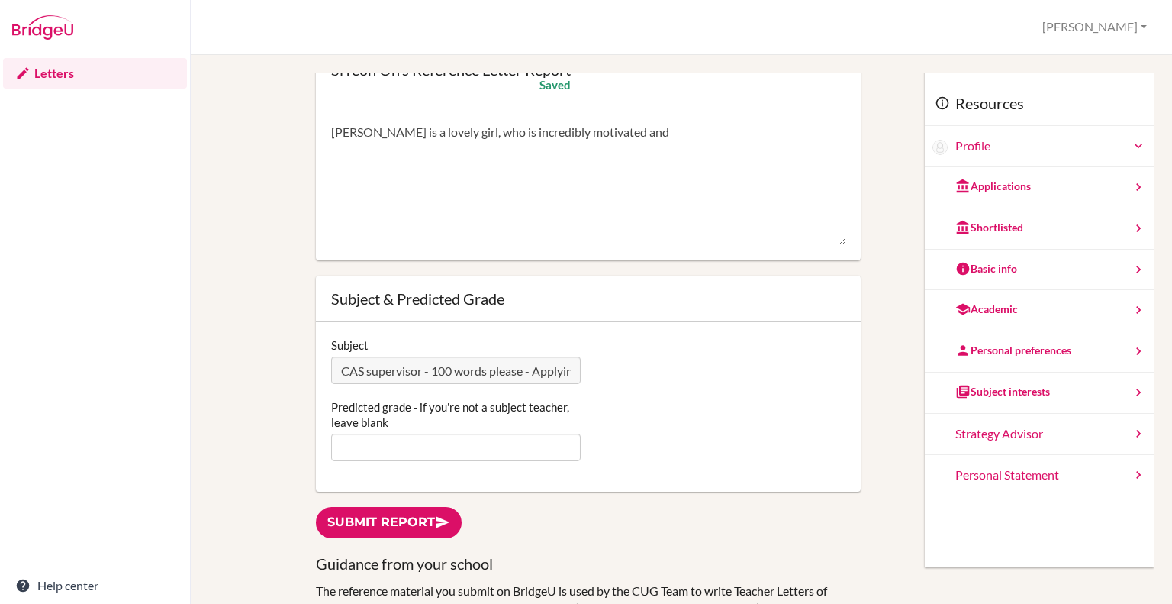
type textarea "[PERSON_NAME] is a lovely girl, who is incredibly motivated and"
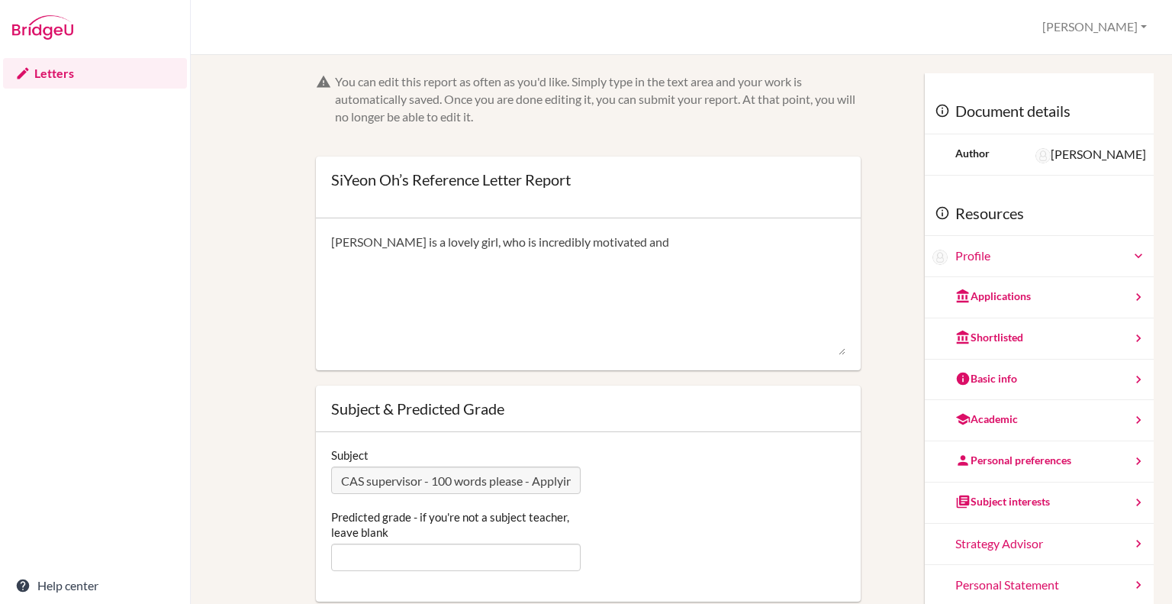
click at [639, 243] on textarea "SiYeon is a lovely girl, who is incredibly motivated and" at bounding box center [588, 294] width 514 height 122
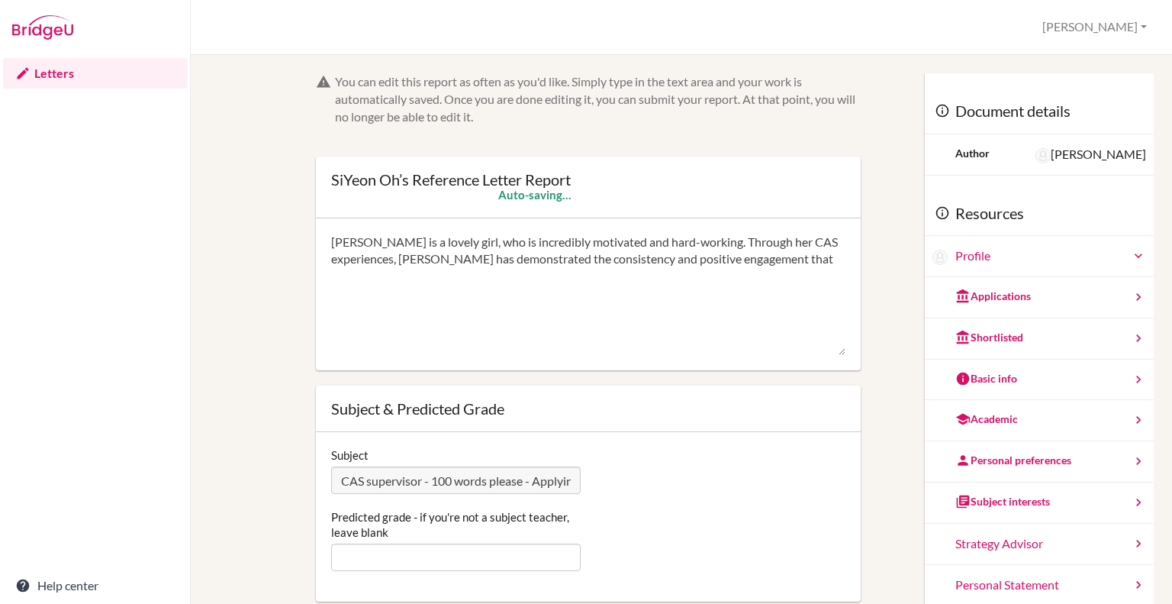
click at [806, 261] on textarea "SiYeon is a lovely girl, who is incredibly motivated and" at bounding box center [588, 294] width 514 height 122
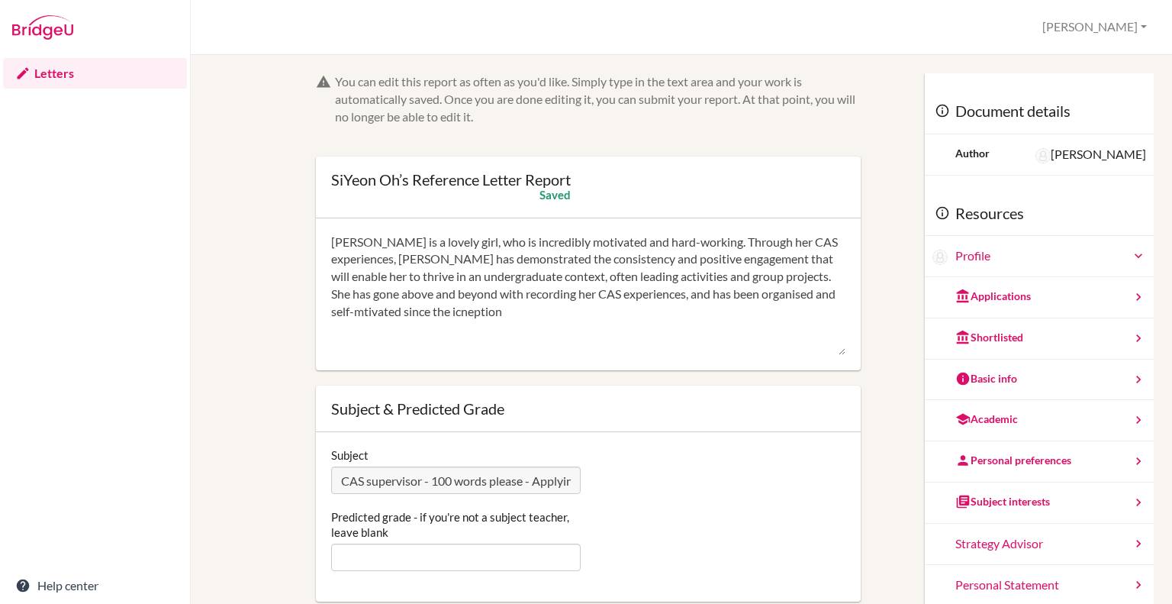
click at [485, 317] on textarea "SiYeon is a lovely girl, who is incredibly motivated and" at bounding box center [588, 294] width 514 height 122
click at [484, 314] on textarea "SiYeon is a lovely girl, who is incredibly motivated and" at bounding box center [588, 294] width 514 height 122
click at [386, 314] on textarea "SiYeon is a lovely girl, who is incredibly motivated and" at bounding box center [588, 294] width 514 height 122
click at [589, 311] on textarea "SiYeon is a lovely girl, who is incredibly motivated and" at bounding box center [588, 294] width 514 height 122
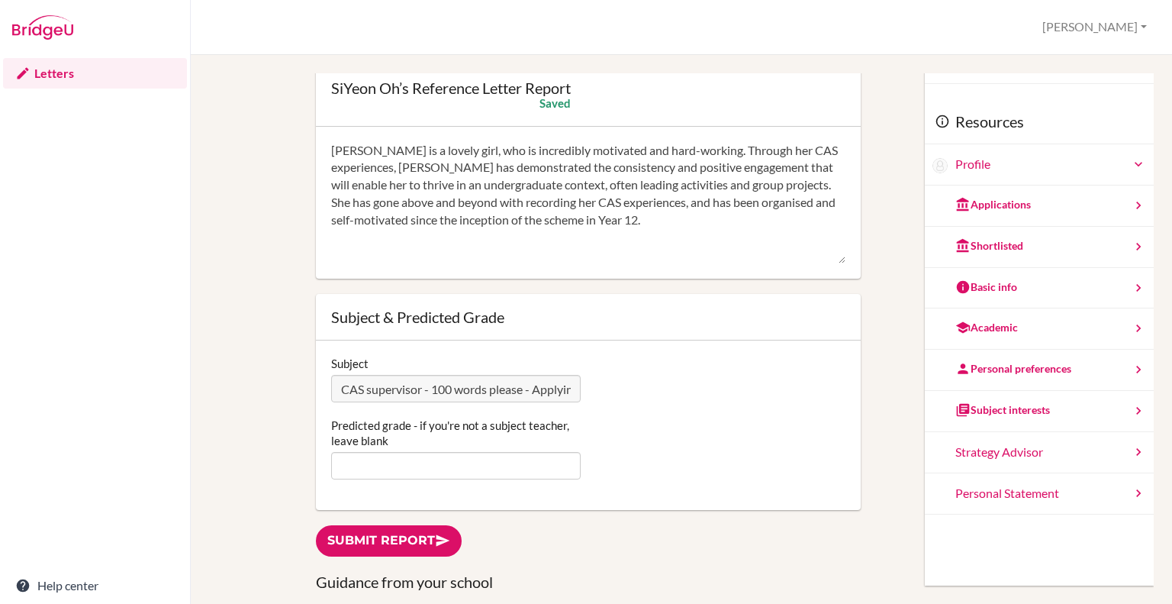
scroll to position [92, 0]
type textarea "SiYeon is a lovely girl, who is incredibly motivated and hard-working. Through …"
click at [394, 541] on link "Submit report" at bounding box center [389, 540] width 146 height 31
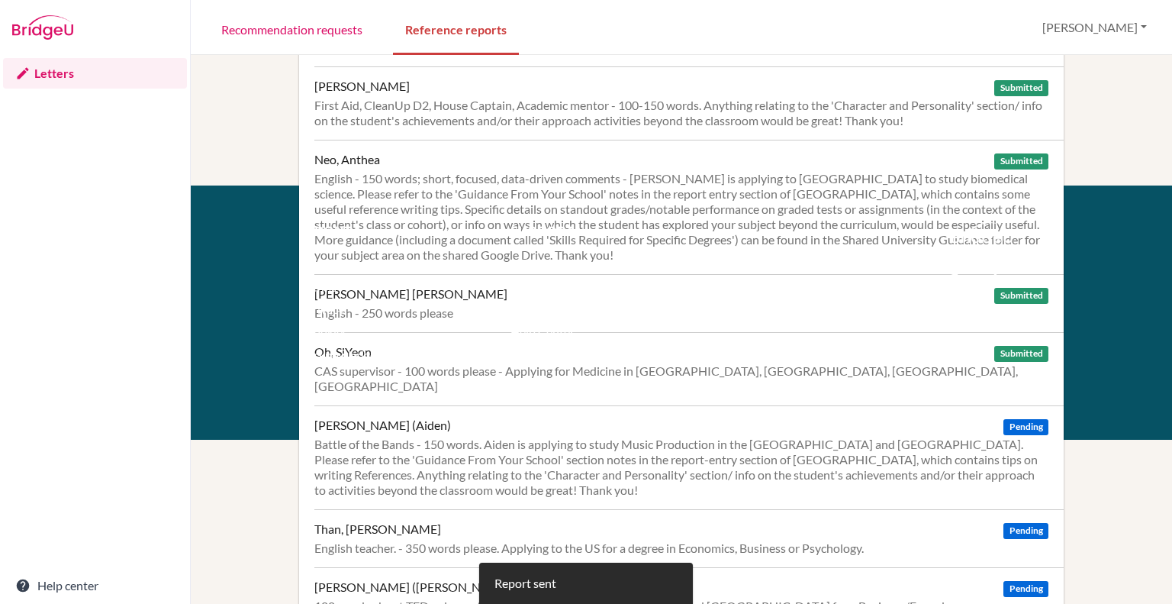
scroll to position [495, 0]
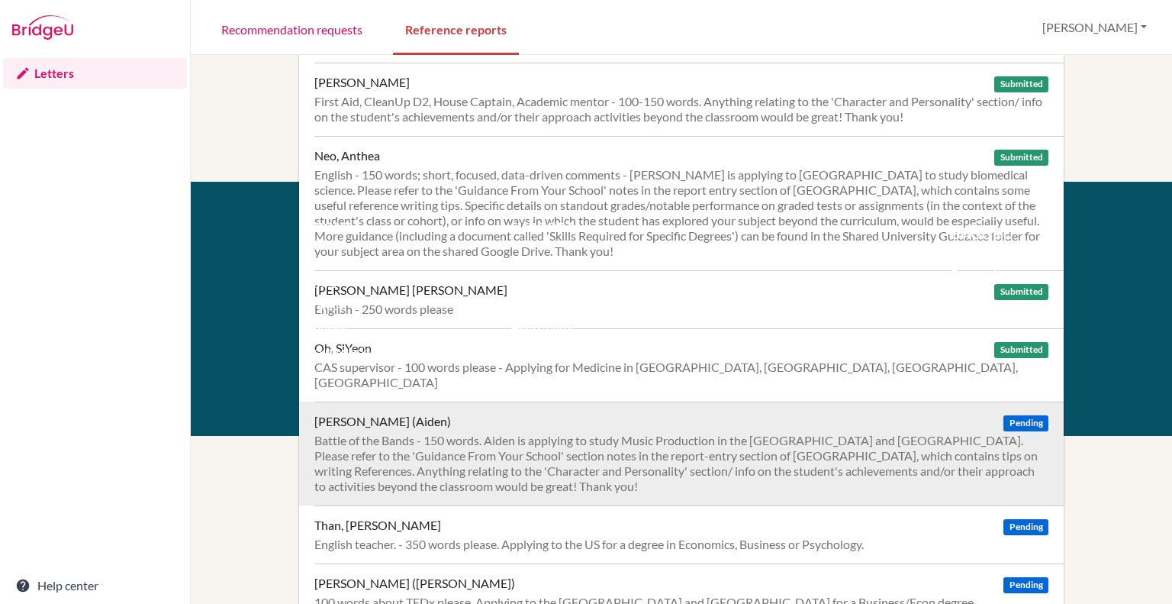
click at [647, 435] on div "Battle of the Bands - 150 words. Aiden is applying to study Music Production in…" at bounding box center [681, 463] width 734 height 61
click at [546, 413] on div "[PERSON_NAME] (Aiden) Pending Battle of the Bands - 150 words. Aiden is applyin…" at bounding box center [688, 453] width 749 height 104
click at [549, 433] on div "Battle of the Bands - 150 words. Aiden is applying to study Music Production in…" at bounding box center [681, 463] width 734 height 61
click at [607, 433] on div "Battle of the Bands - 150 words. Aiden is applying to study Music Production in…" at bounding box center [681, 463] width 734 height 61
click at [402, 433] on div "Battle of the Bands - 150 words. Aiden is applying to study Music Production in…" at bounding box center [681, 463] width 734 height 61
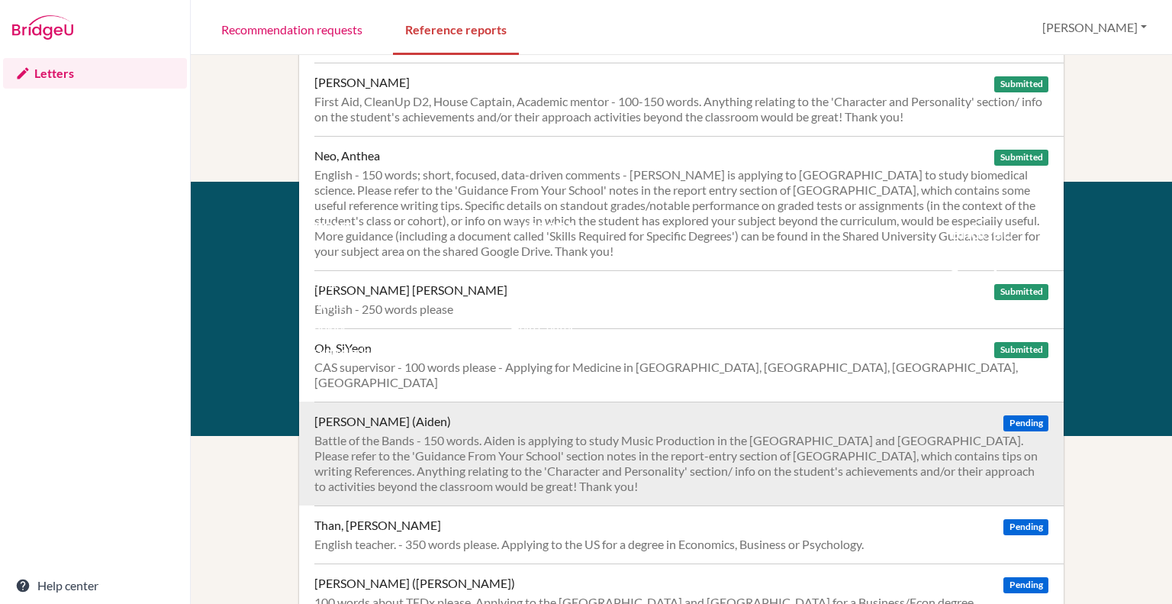
click at [371, 414] on div "Ryu, Eunchan (Aiden)" at bounding box center [382, 421] width 137 height 15
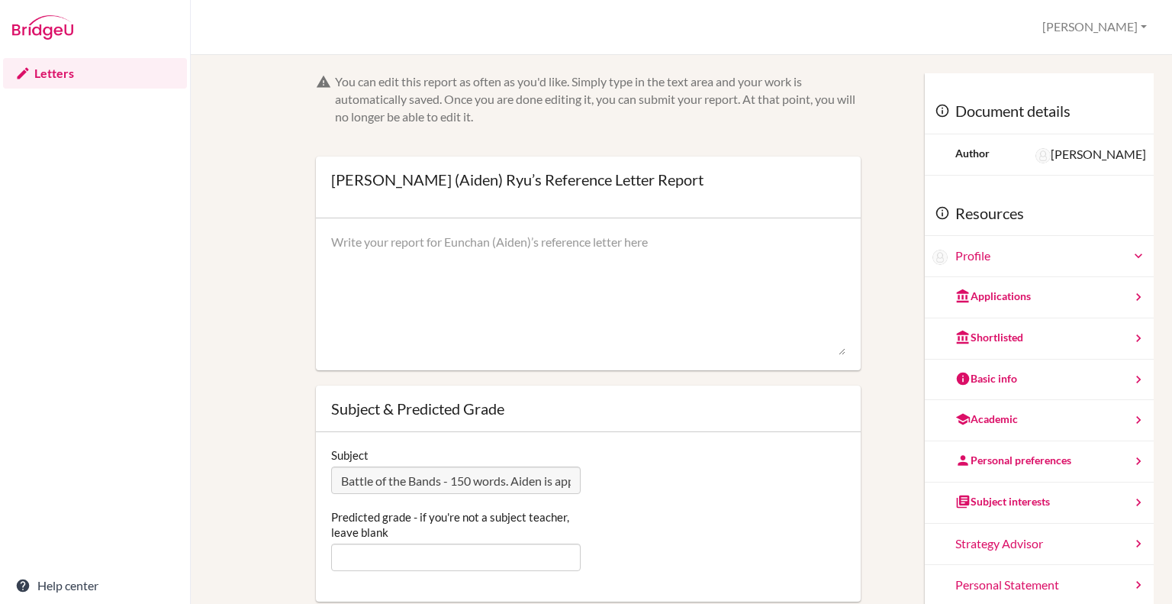
click at [369, 261] on textarea at bounding box center [588, 294] width 514 height 122
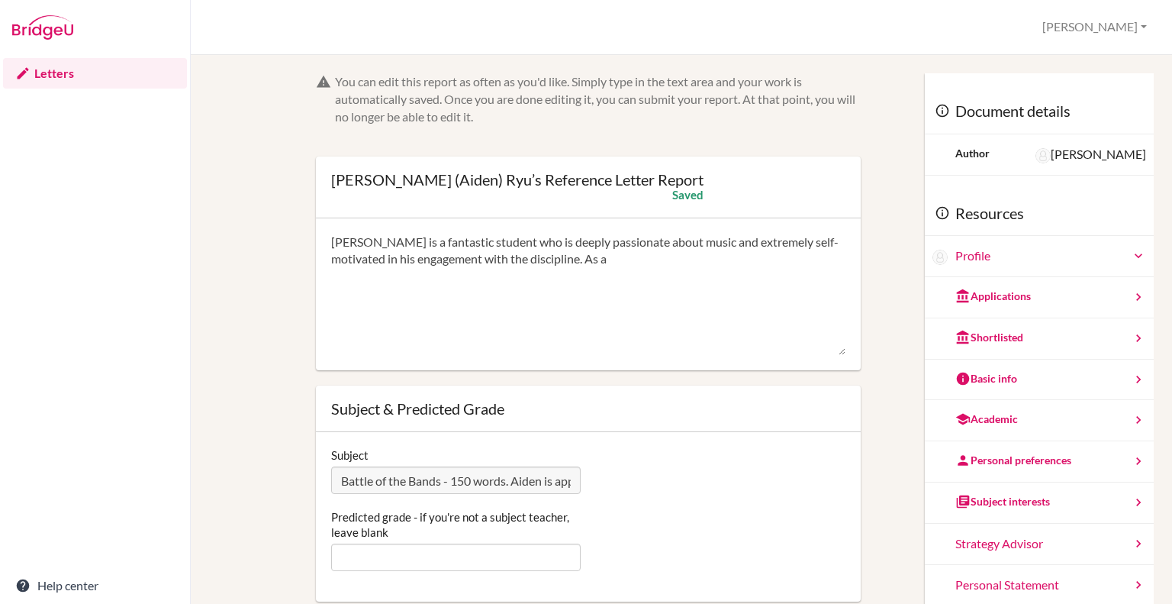
type textarea "[PERSON_NAME] is a fantastic student who is deeply passionate about music and e…"
click at [679, 262] on textarea "Aiden is a fantastic student who is deeply passionate about music and extremely…" at bounding box center [588, 294] width 514 height 122
drag, startPoint x: 792, startPoint y: 255, endPoint x: 585, endPoint y: 256, distance: 206.8
click at [585, 256] on textarea "Aiden is a fantastic student who is deeply passionate about music and extremely…" at bounding box center [588, 294] width 514 height 122
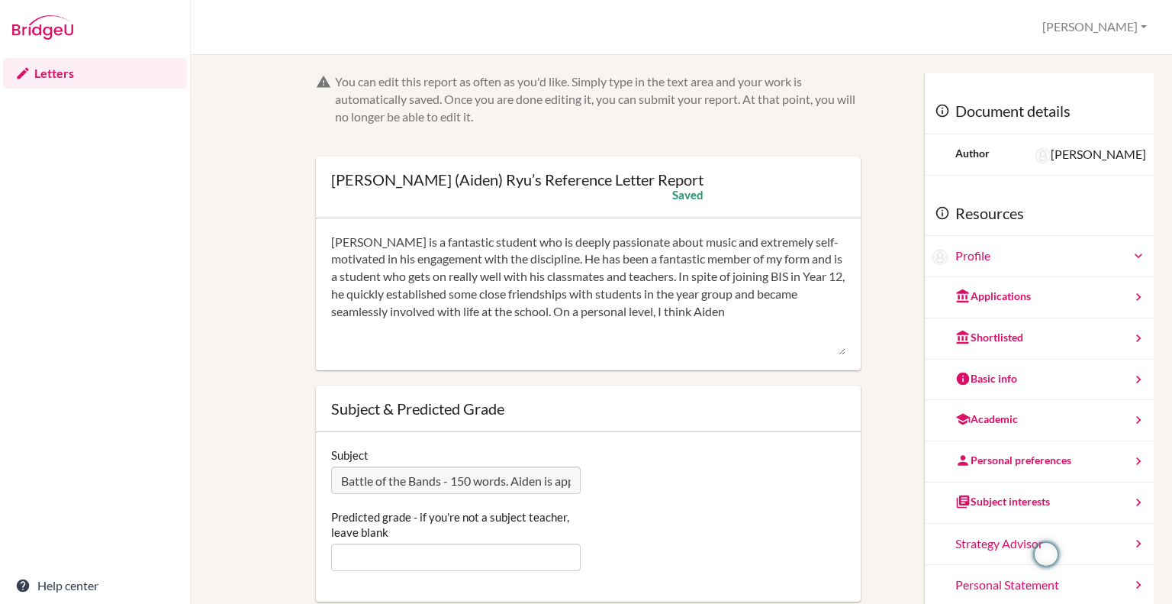
click at [736, 314] on textarea "Aiden is a fantastic student who is deeply passionate about music and extremely…" at bounding box center [588, 294] width 514 height 122
click at [745, 312] on textarea "Aiden is a fantastic student who is deeply passionate about music and extremely…" at bounding box center [588, 294] width 514 height 122
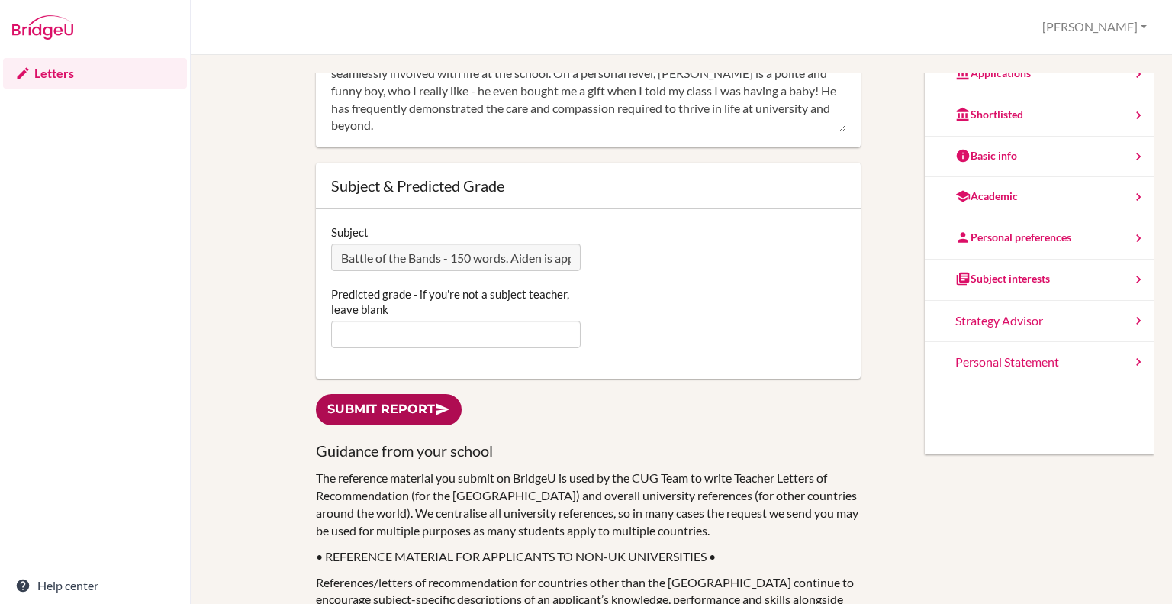
scroll to position [244, 0]
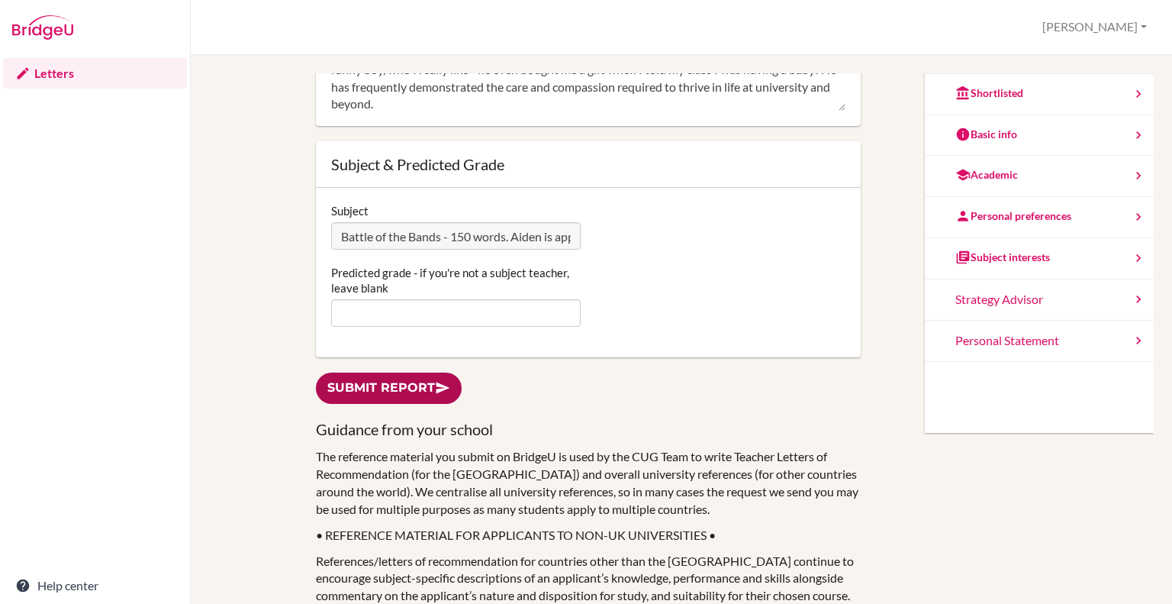
type textarea "Aiden is a fantastic student who is deeply passionate about music and extremely…"
click at [381, 383] on link "Submit report" at bounding box center [389, 387] width 146 height 31
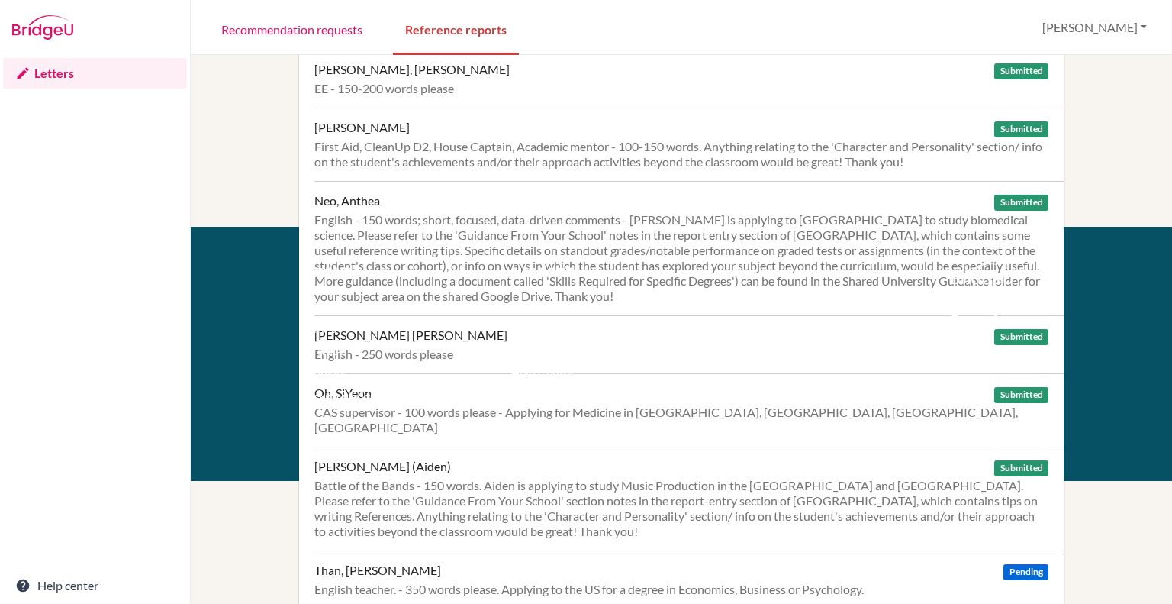
scroll to position [495, 0]
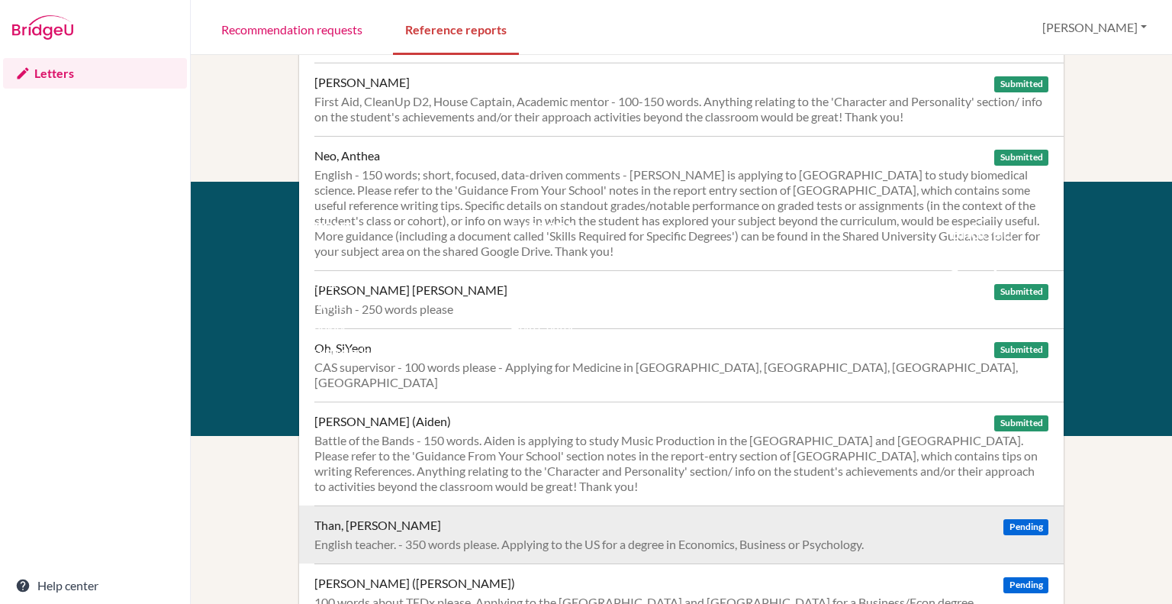
click at [629, 517] on div "Than, [PERSON_NAME] Pending" at bounding box center [681, 524] width 734 height 15
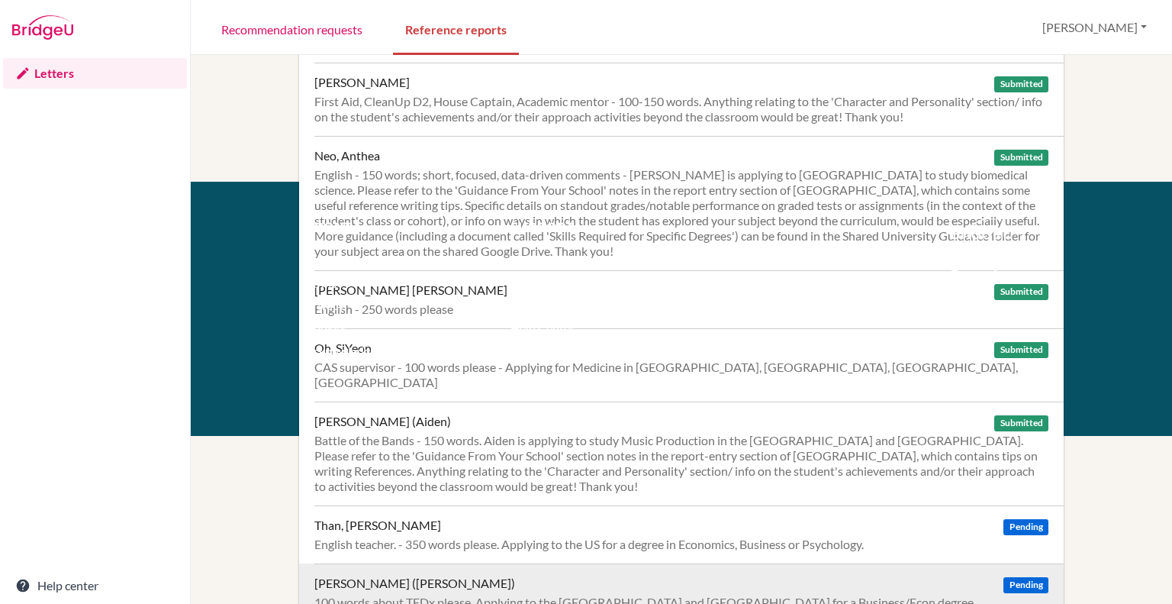
click at [436, 575] on div "[PERSON_NAME] ([PERSON_NAME]) Pending" at bounding box center [681, 582] width 734 height 15
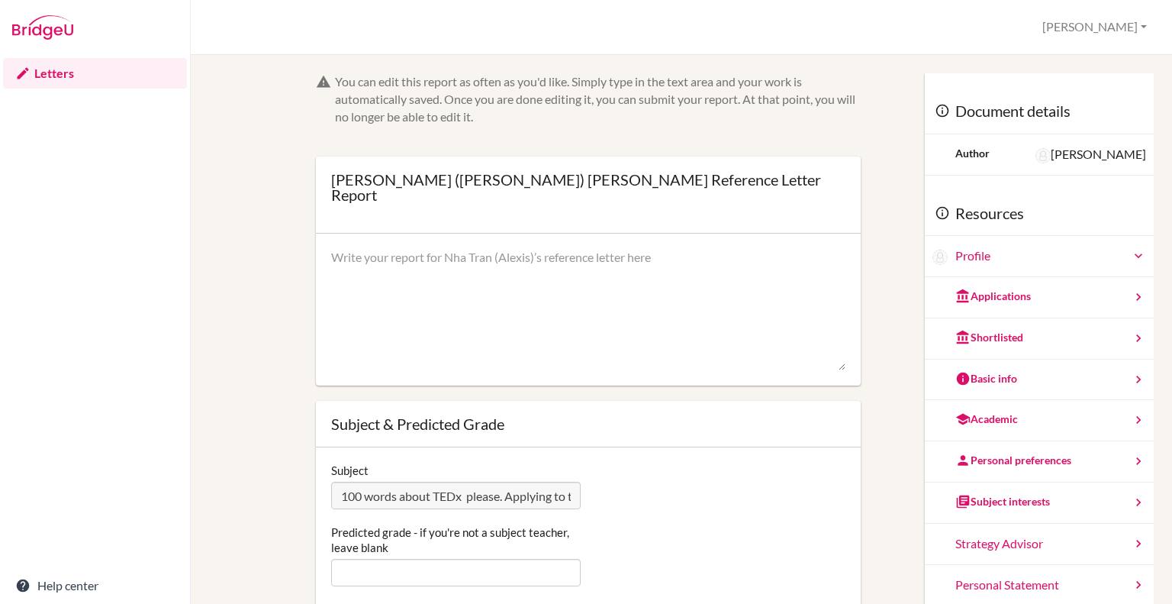
click at [446, 265] on textarea at bounding box center [588, 310] width 514 height 122
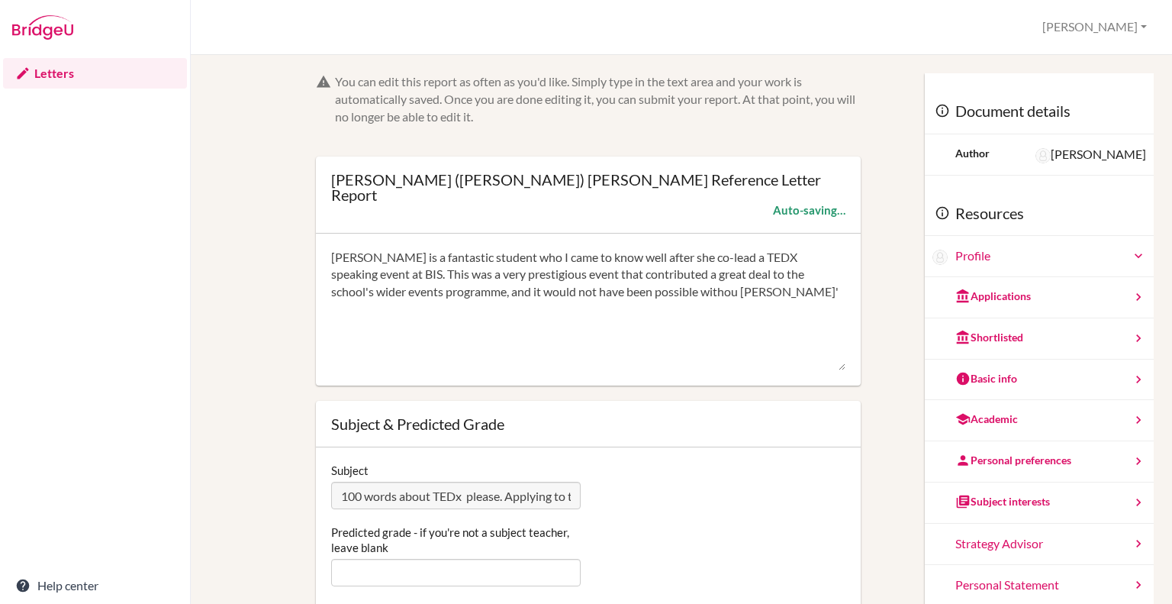
click at [660, 282] on textarea "[PERSON_NAME] is a fantastic student who I came to know well after she co-lead …" at bounding box center [588, 310] width 514 height 122
click at [725, 276] on textarea "[PERSON_NAME] is a fantastic student who I came to know well after she co-lead …" at bounding box center [588, 310] width 514 height 122
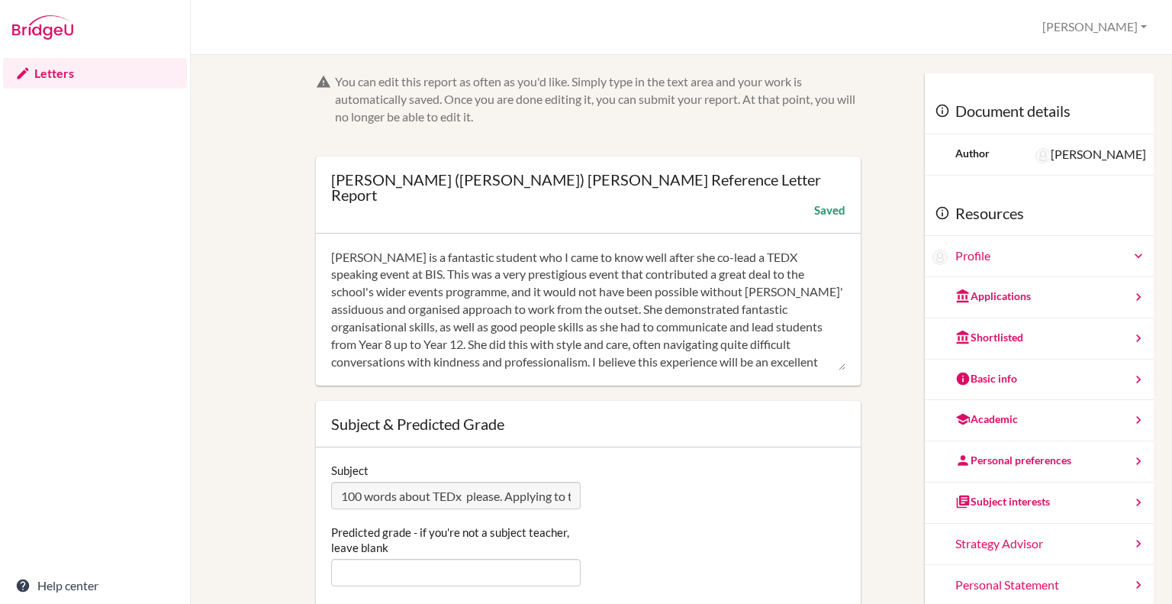
type textarea "[PERSON_NAME] is a fantastic student who I came to know well after she co-lead …"
